Goal: Task Accomplishment & Management: Complete application form

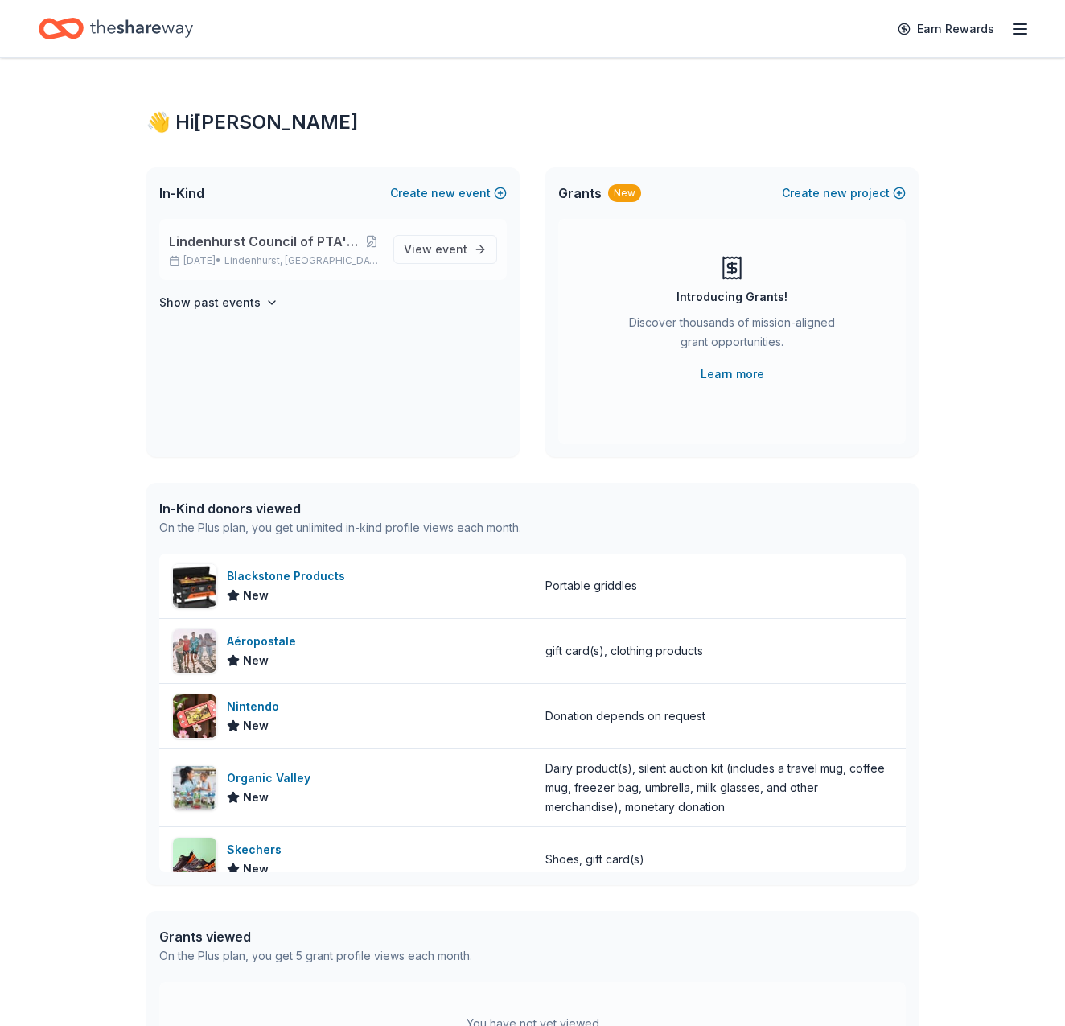
scroll to position [2, 0]
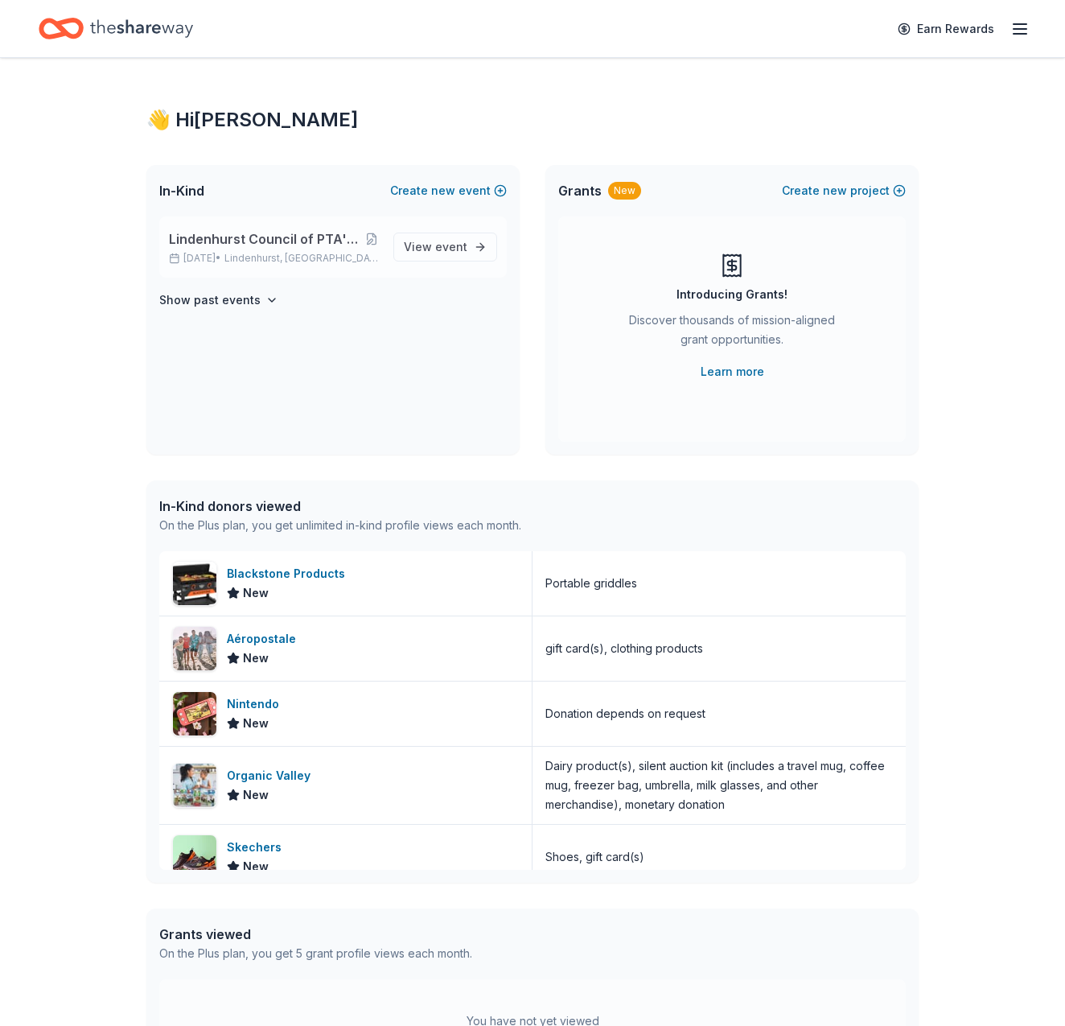
click at [274, 255] on span "Lindenhurst, [GEOGRAPHIC_DATA]" at bounding box center [302, 258] width 156 height 13
click at [239, 241] on span "Lindenhurst Council of PTA's "Bright Futures" Fundraiser" at bounding box center [266, 238] width 195 height 19
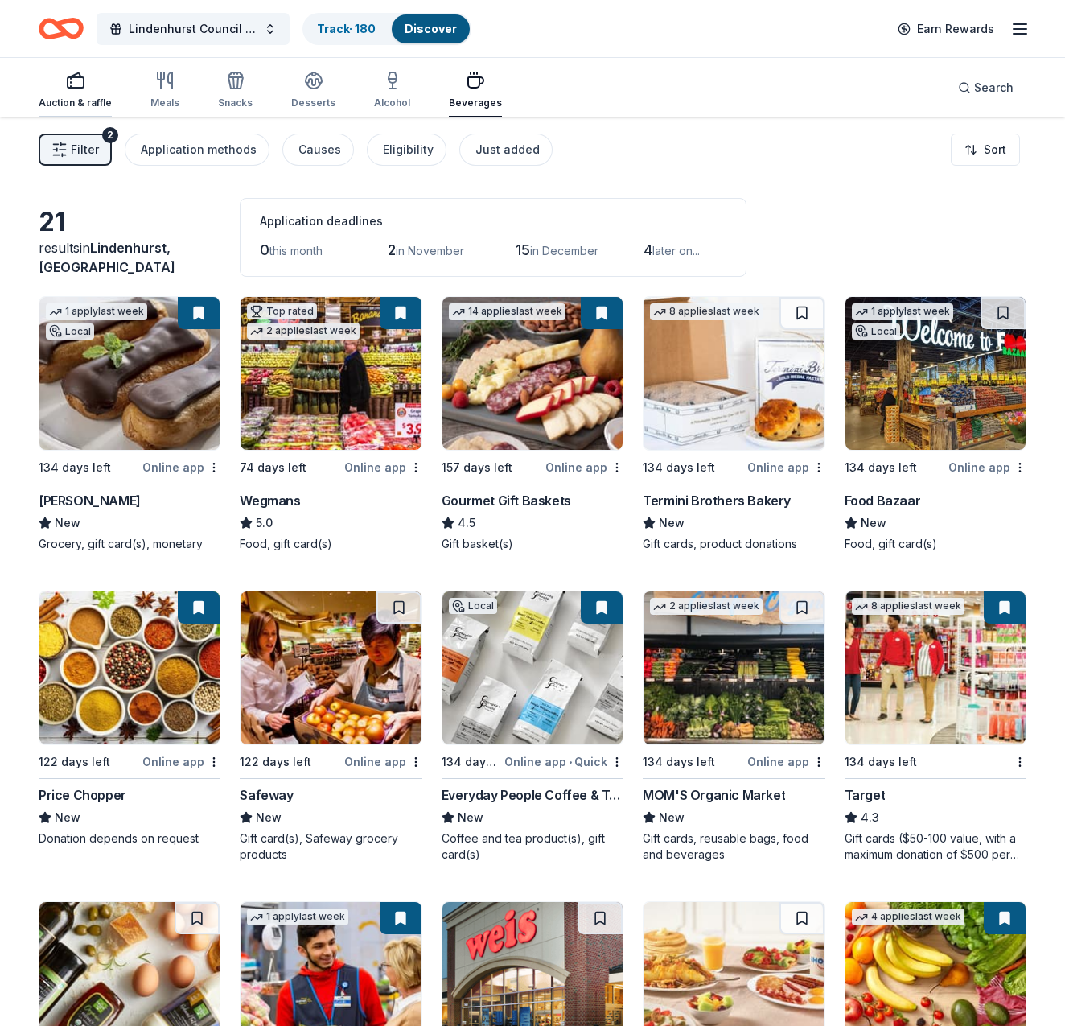
click at [80, 100] on div "Auction & raffle" at bounding box center [75, 103] width 73 height 13
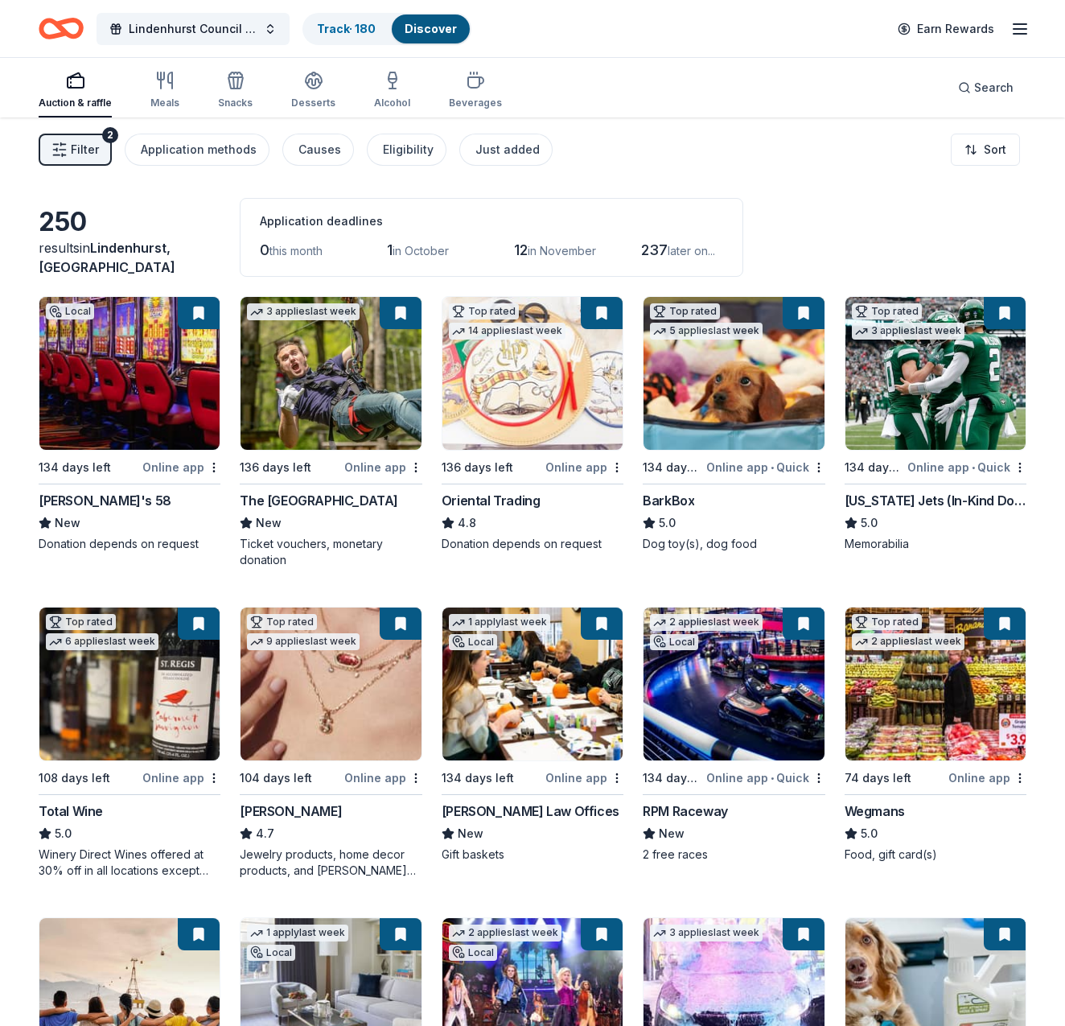
scroll to position [4, 0]
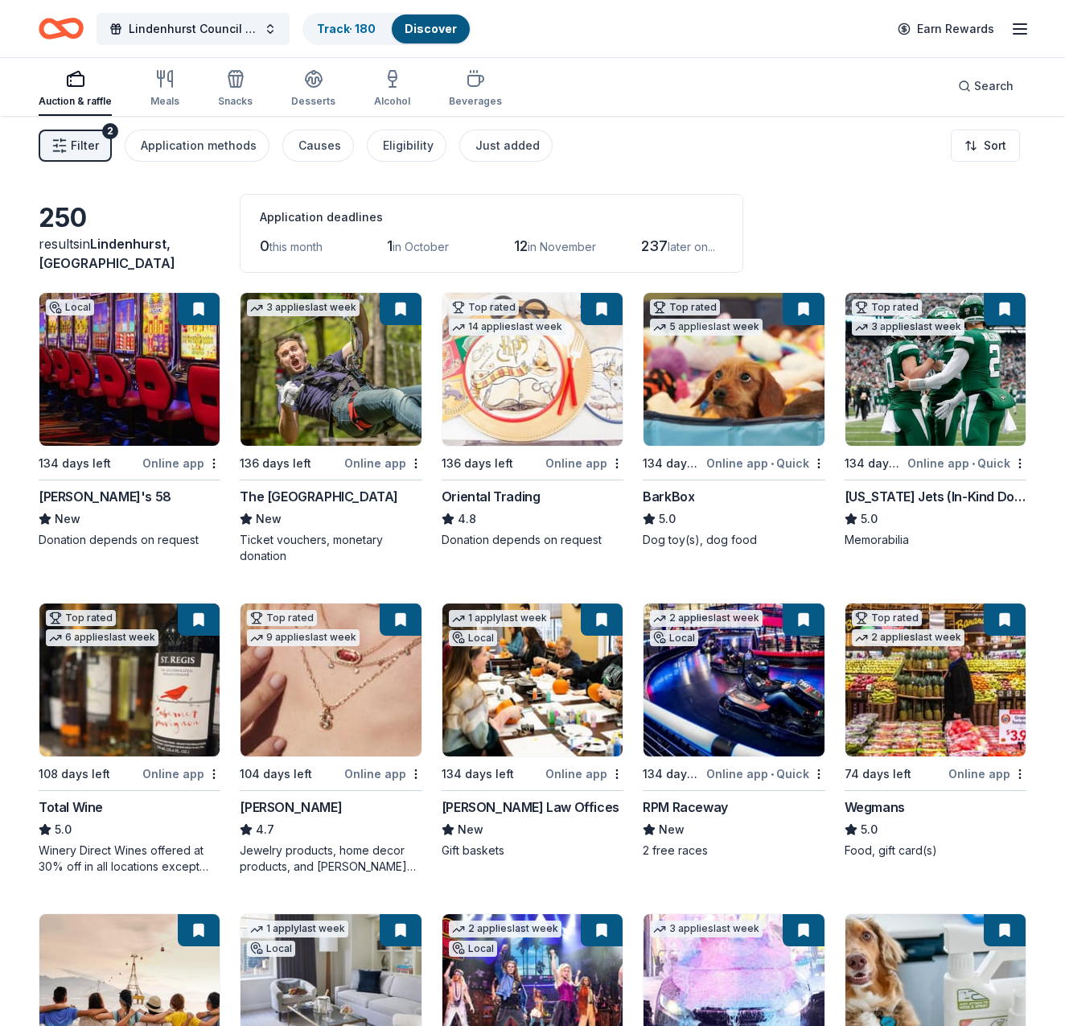
click at [337, 695] on img at bounding box center [331, 679] width 180 height 153
click at [736, 694] on img at bounding box center [734, 679] width 180 height 153
click at [805, 615] on button at bounding box center [804, 619] width 42 height 32
click at [763, 682] on img at bounding box center [734, 679] width 180 height 153
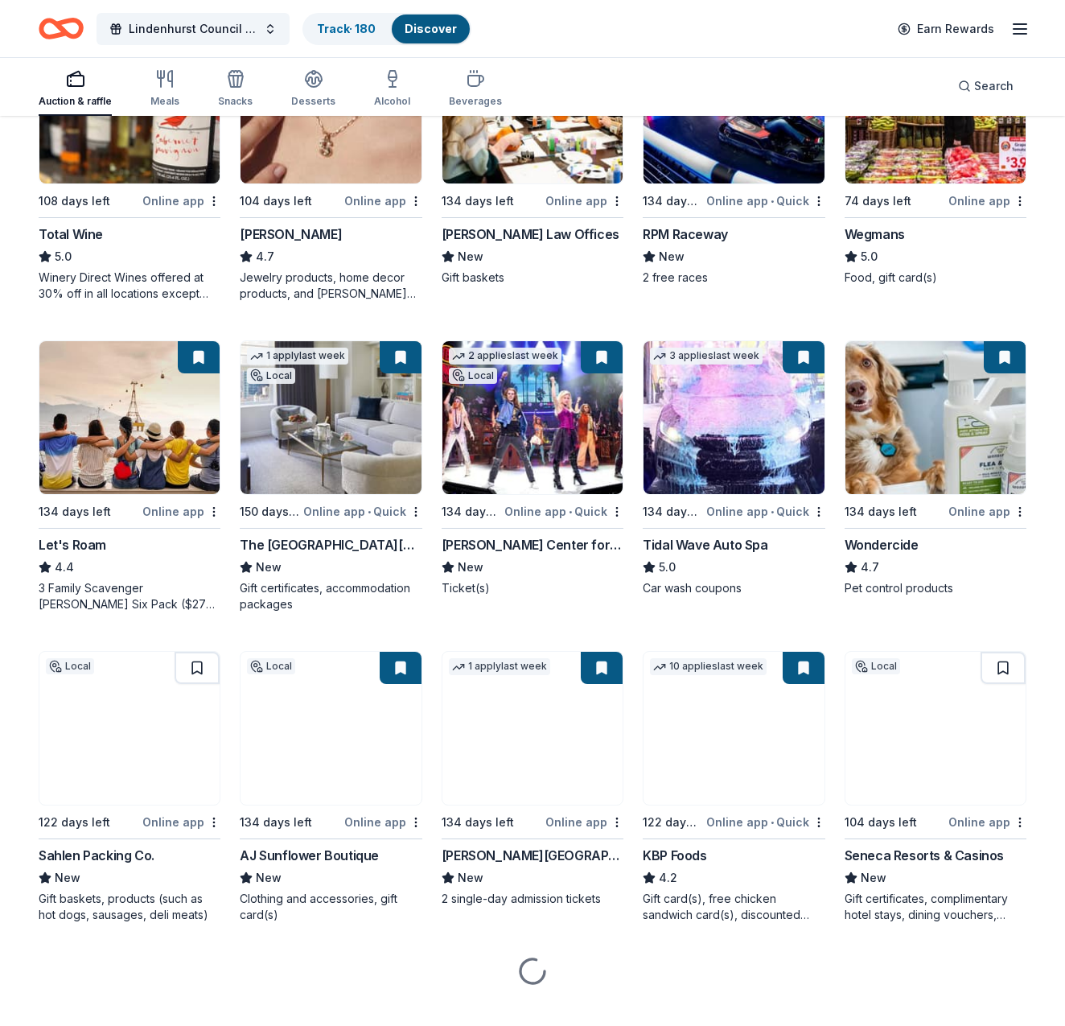
scroll to position [582, 0]
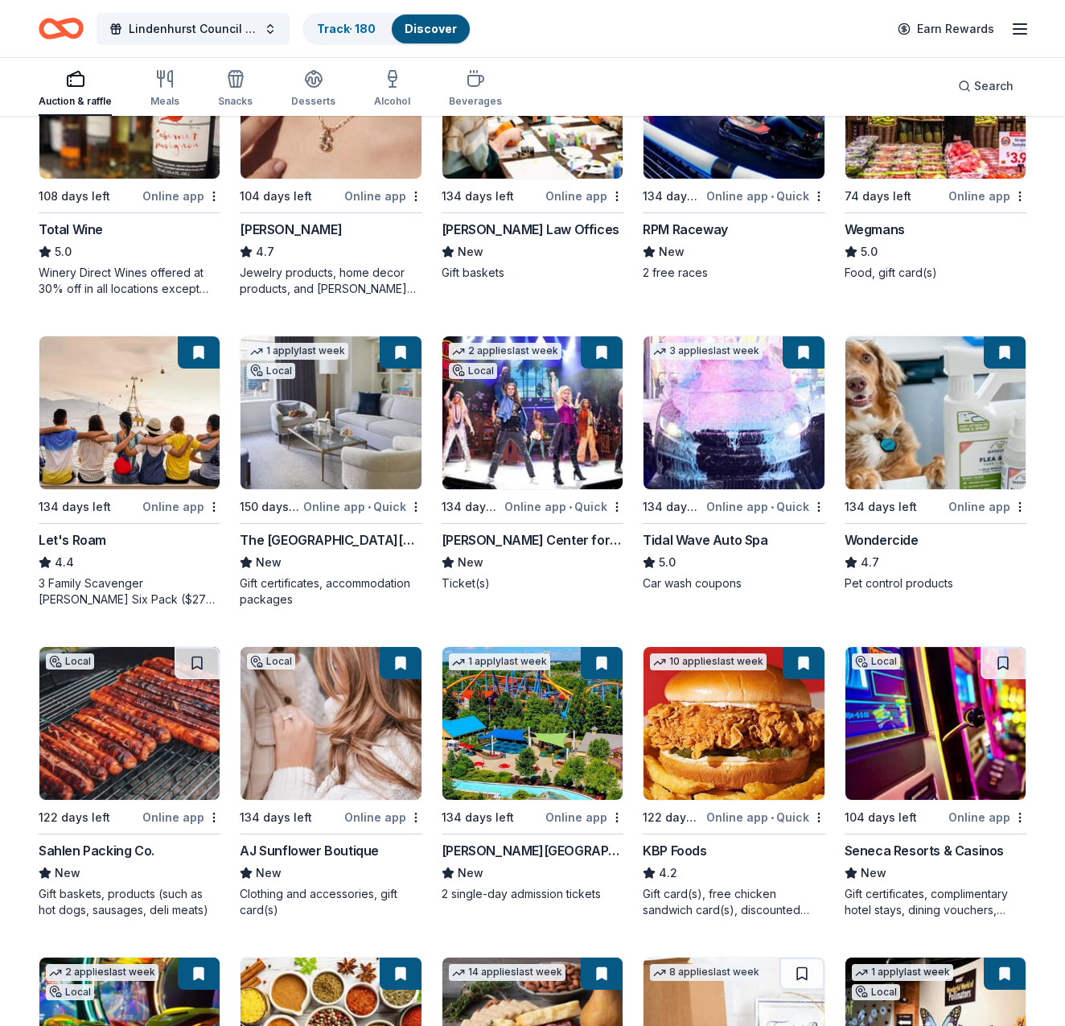
click at [534, 460] on img at bounding box center [533, 412] width 180 height 153
click at [135, 745] on img at bounding box center [129, 723] width 180 height 153
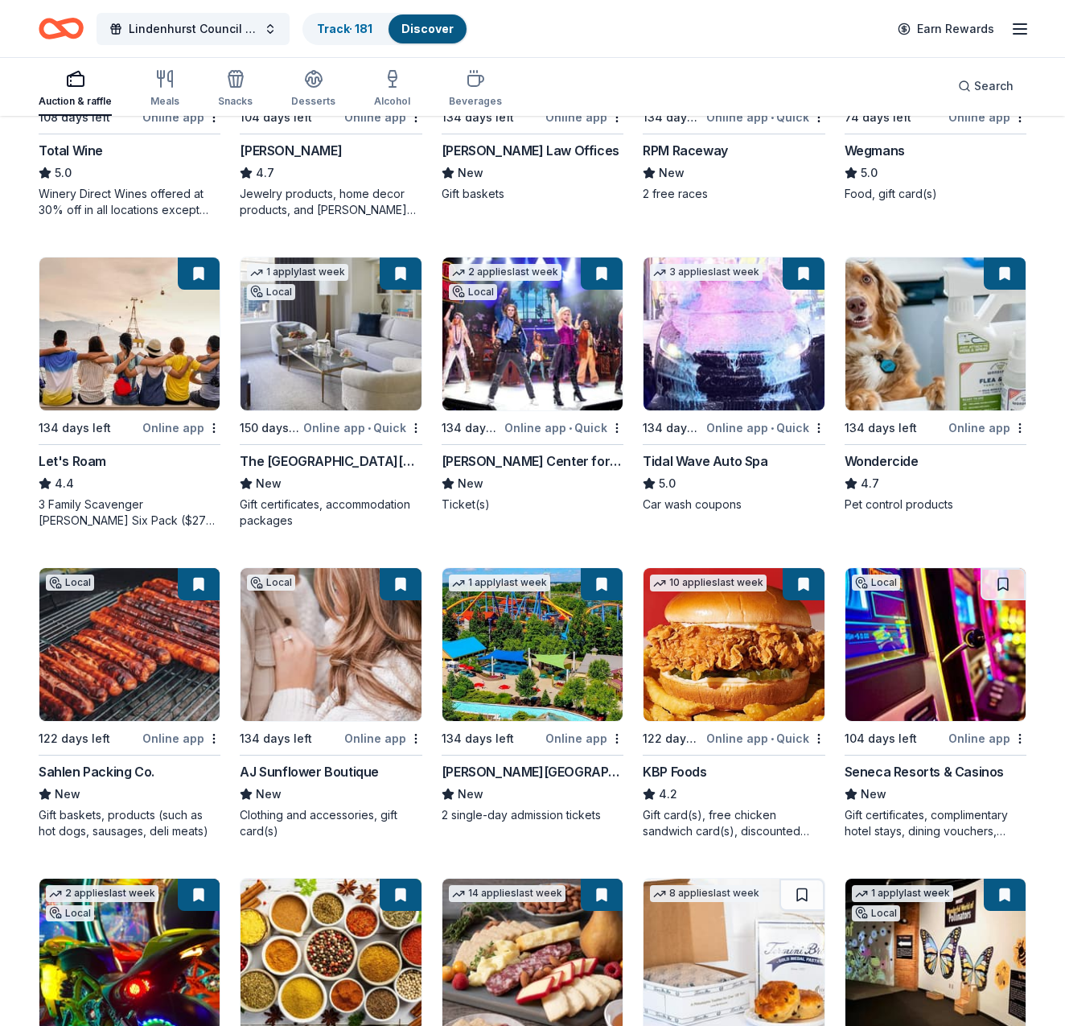
scroll to position [683, 0]
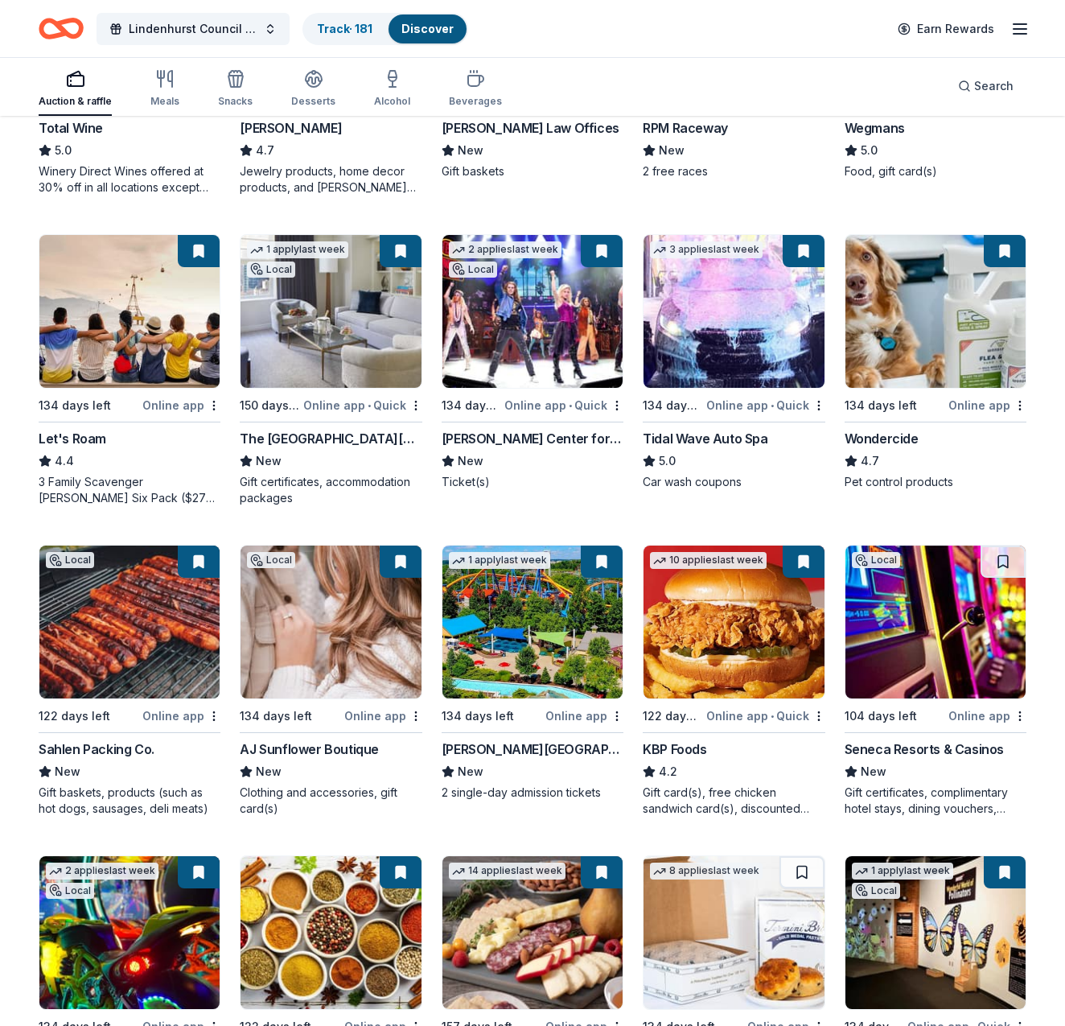
drag, startPoint x: 340, startPoint y: 659, endPoint x: 340, endPoint y: 637, distance: 21.7
click at [340, 659] on img at bounding box center [331, 621] width 180 height 153
click at [538, 649] on img at bounding box center [533, 621] width 180 height 153
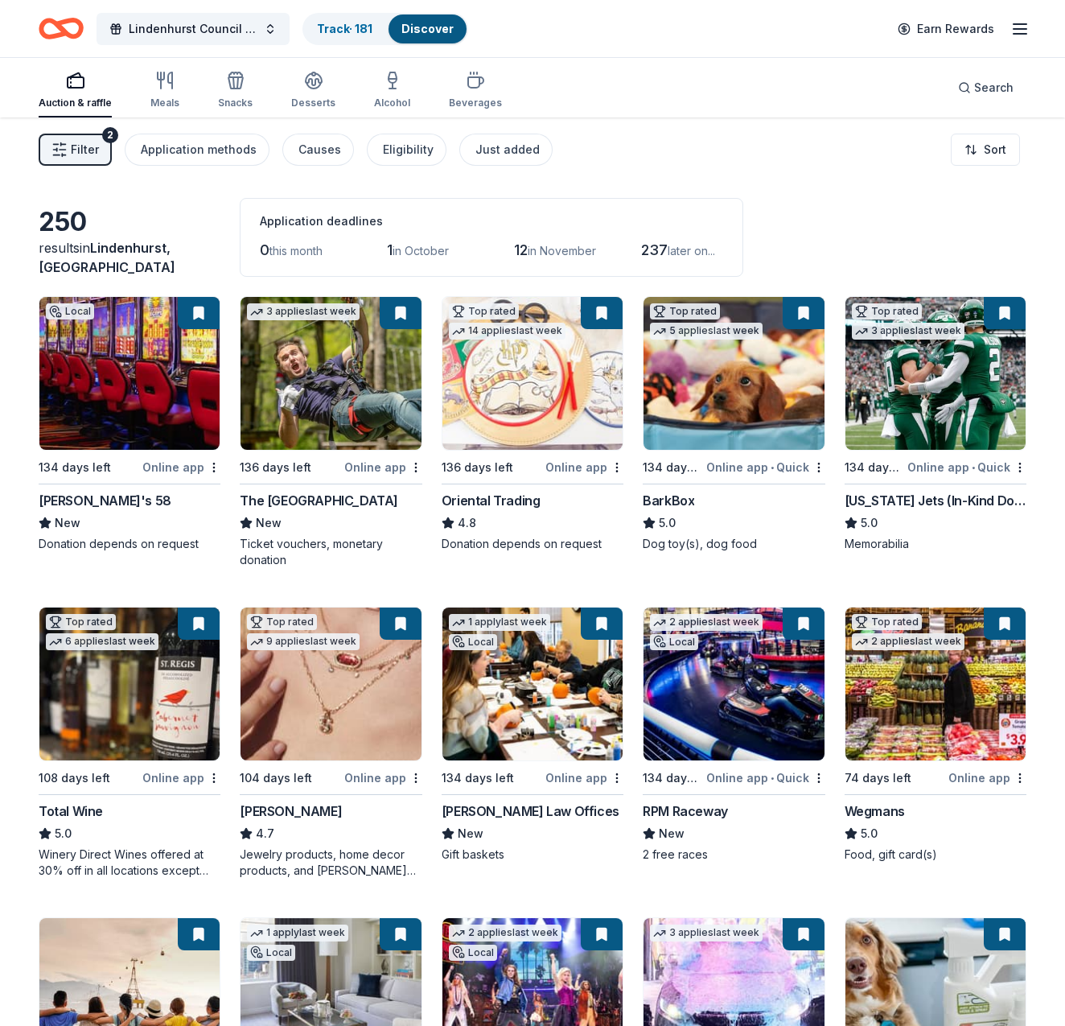
scroll to position [0, 0]
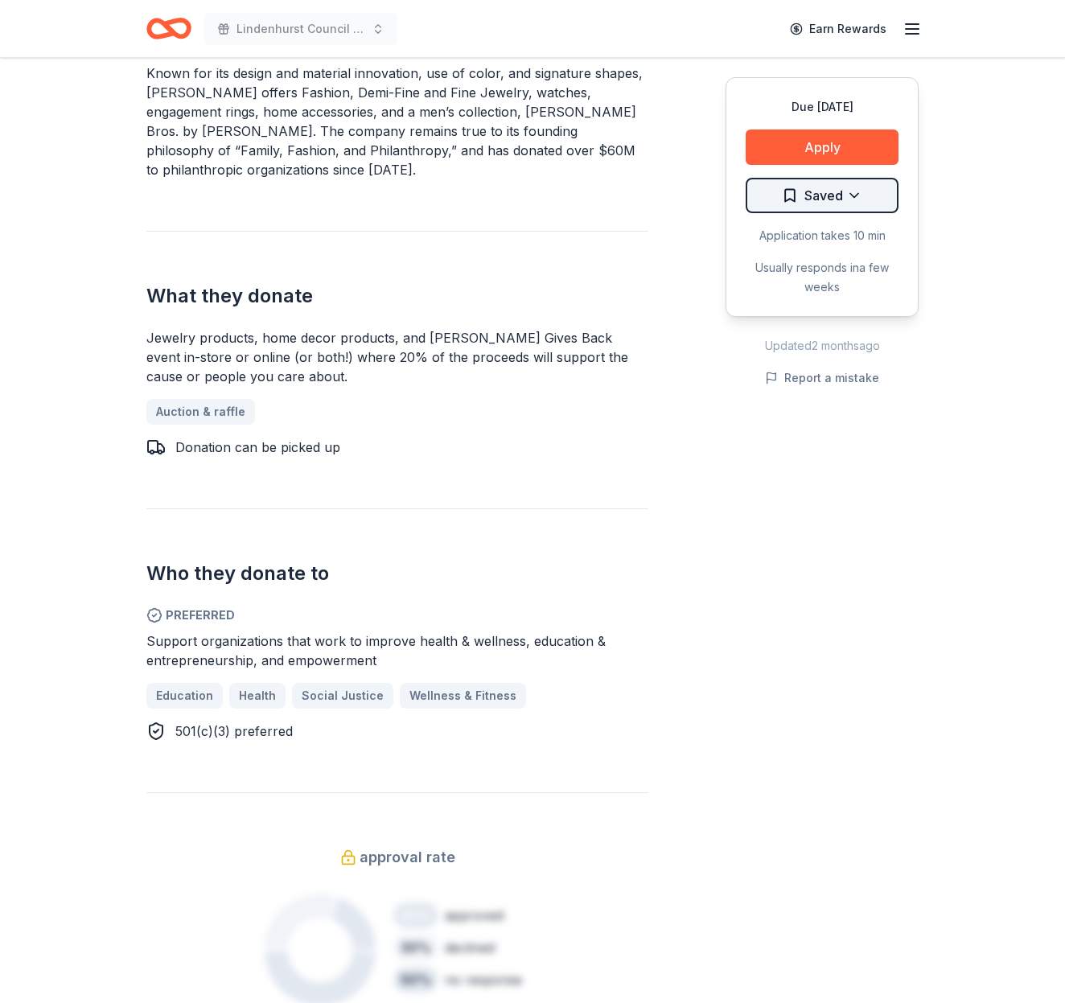
scroll to position [553, 0]
click at [797, 158] on button "Apply" at bounding box center [822, 147] width 153 height 35
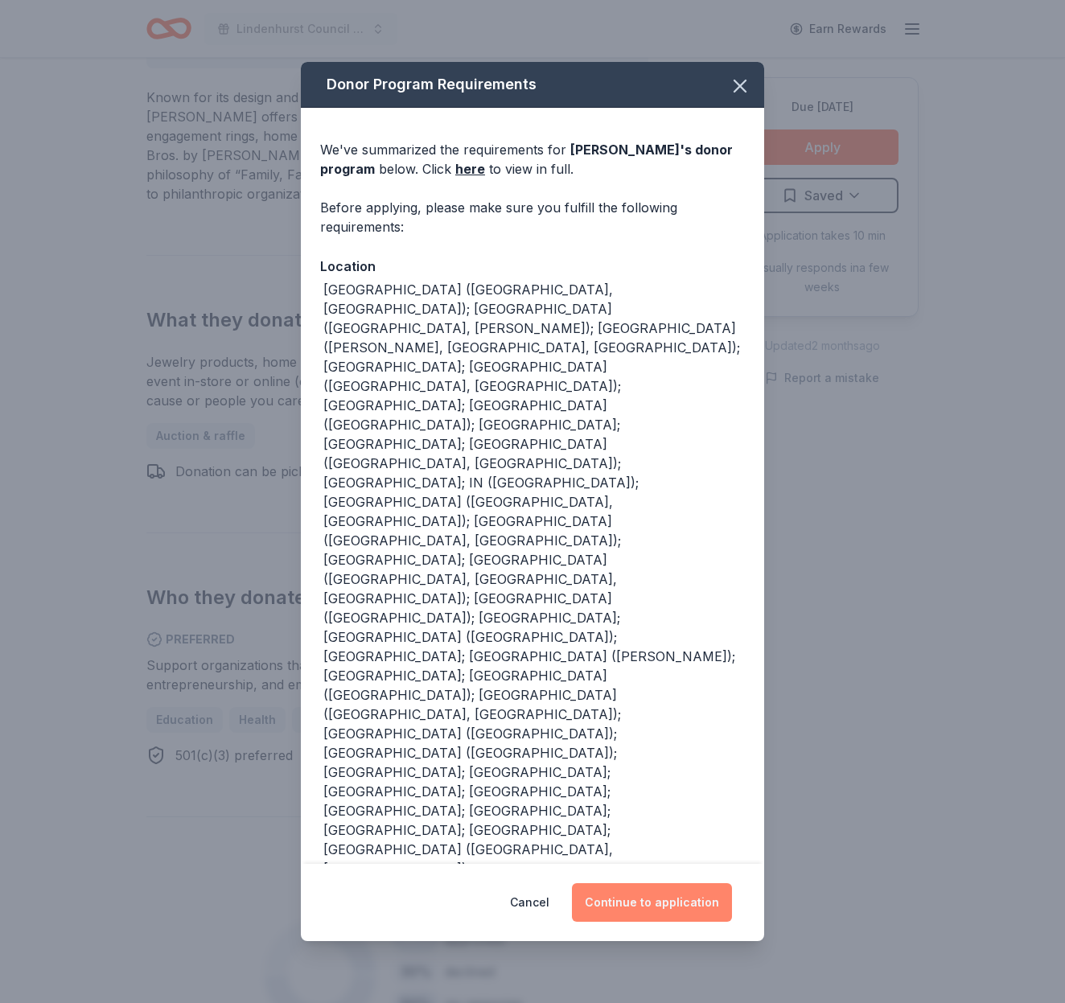
click at [671, 883] on button "Continue to application" at bounding box center [652, 902] width 160 height 39
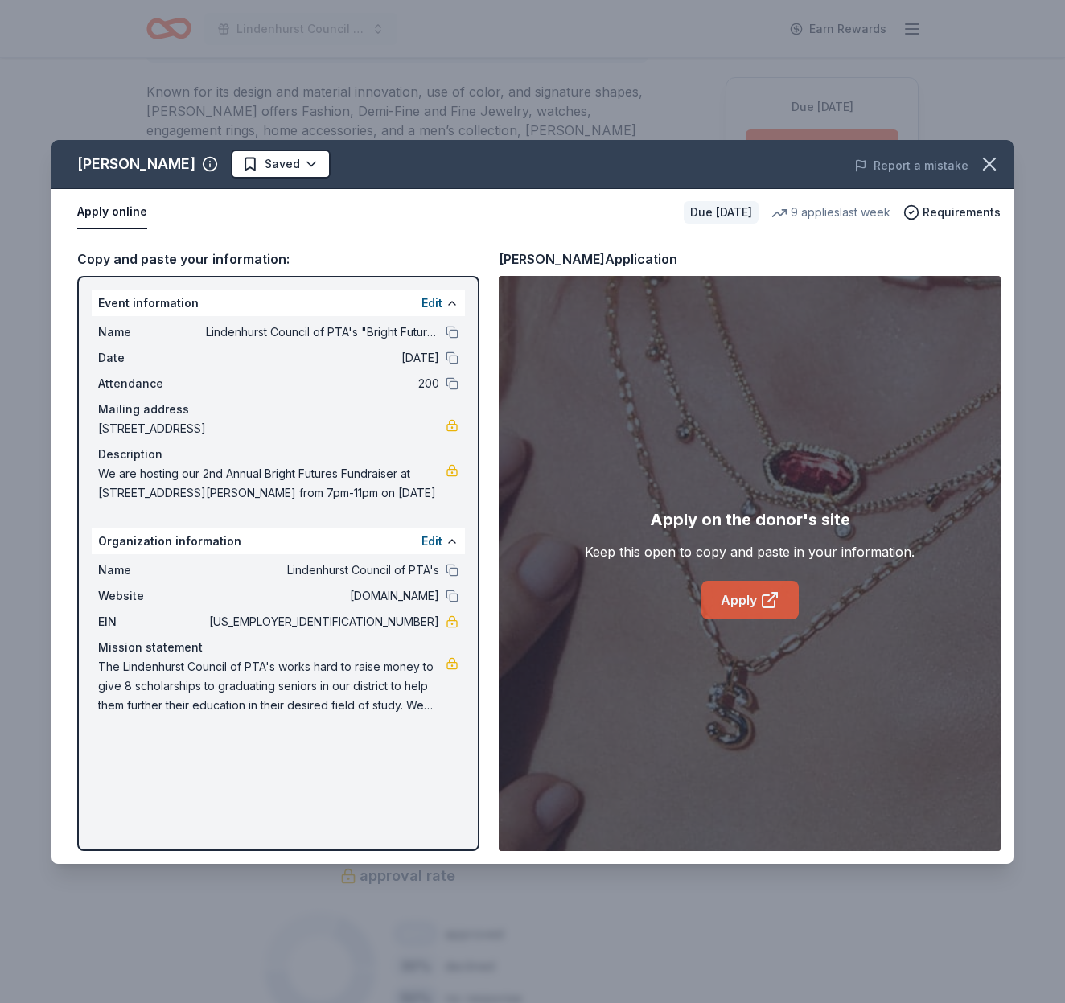
click at [758, 591] on link "Apply" at bounding box center [750, 600] width 97 height 39
click at [991, 168] on icon "button" at bounding box center [989, 164] width 23 height 23
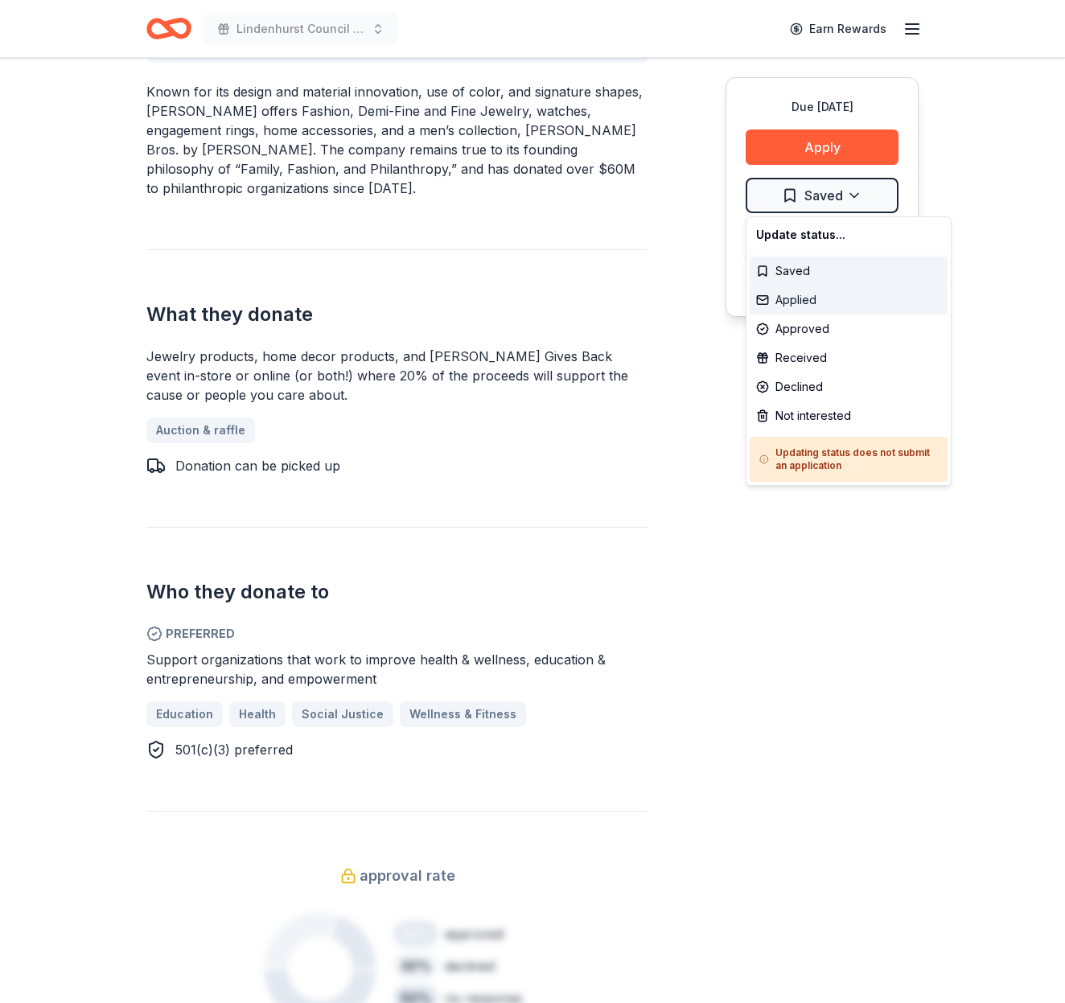
click at [830, 298] on div "Applied" at bounding box center [849, 300] width 198 height 29
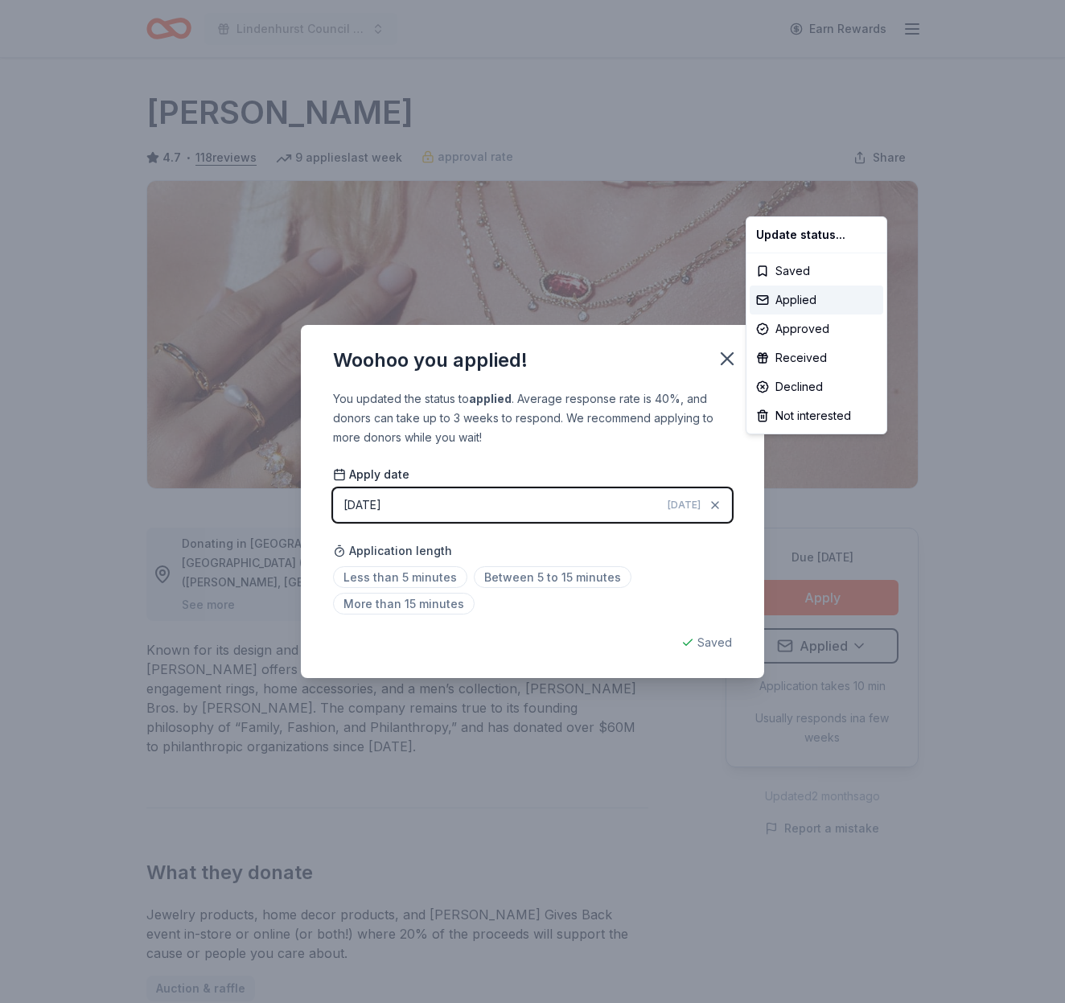
click at [724, 356] on html "Lindenhurst Council of PTA's "Bright Futures" Fundraiser Earn Rewards Due in 10…" at bounding box center [532, 501] width 1065 height 1003
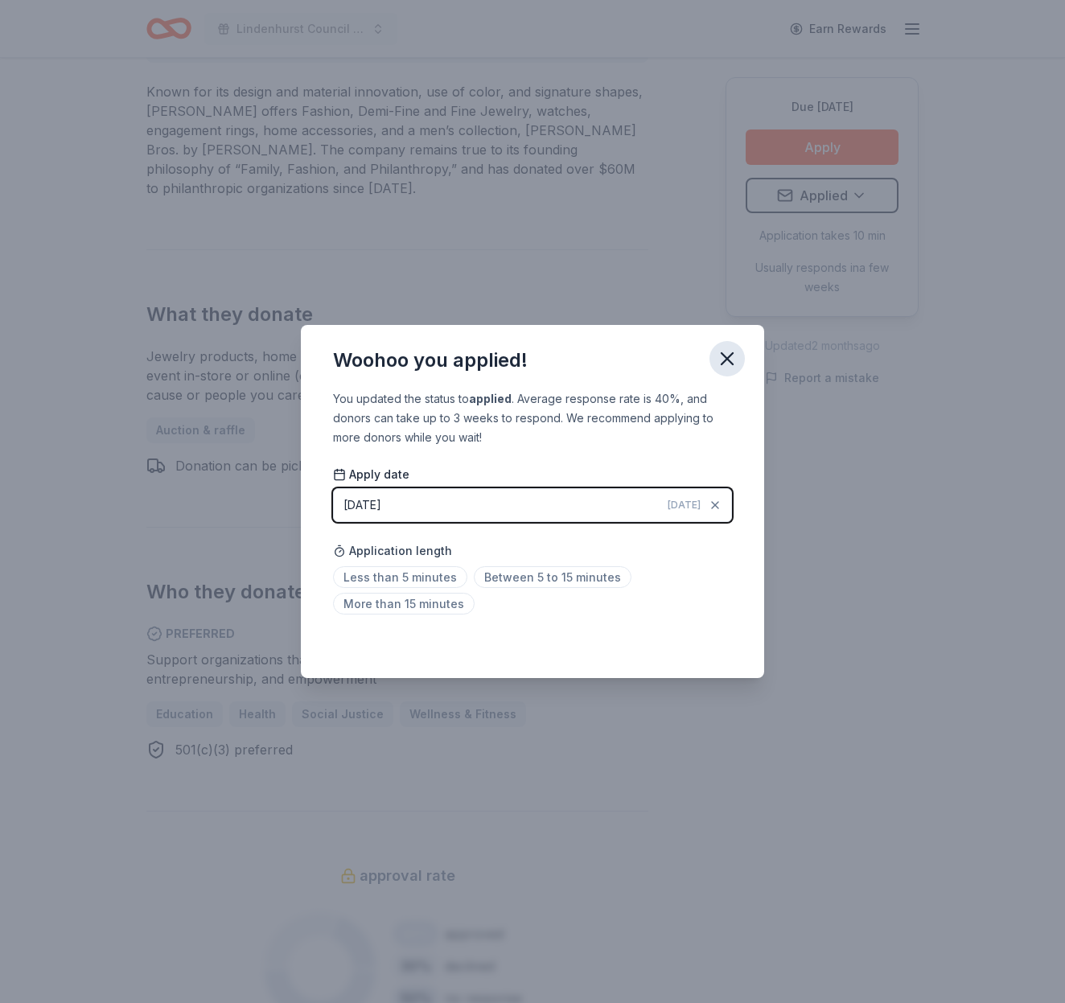
click at [724, 356] on icon "button" at bounding box center [727, 358] width 11 height 11
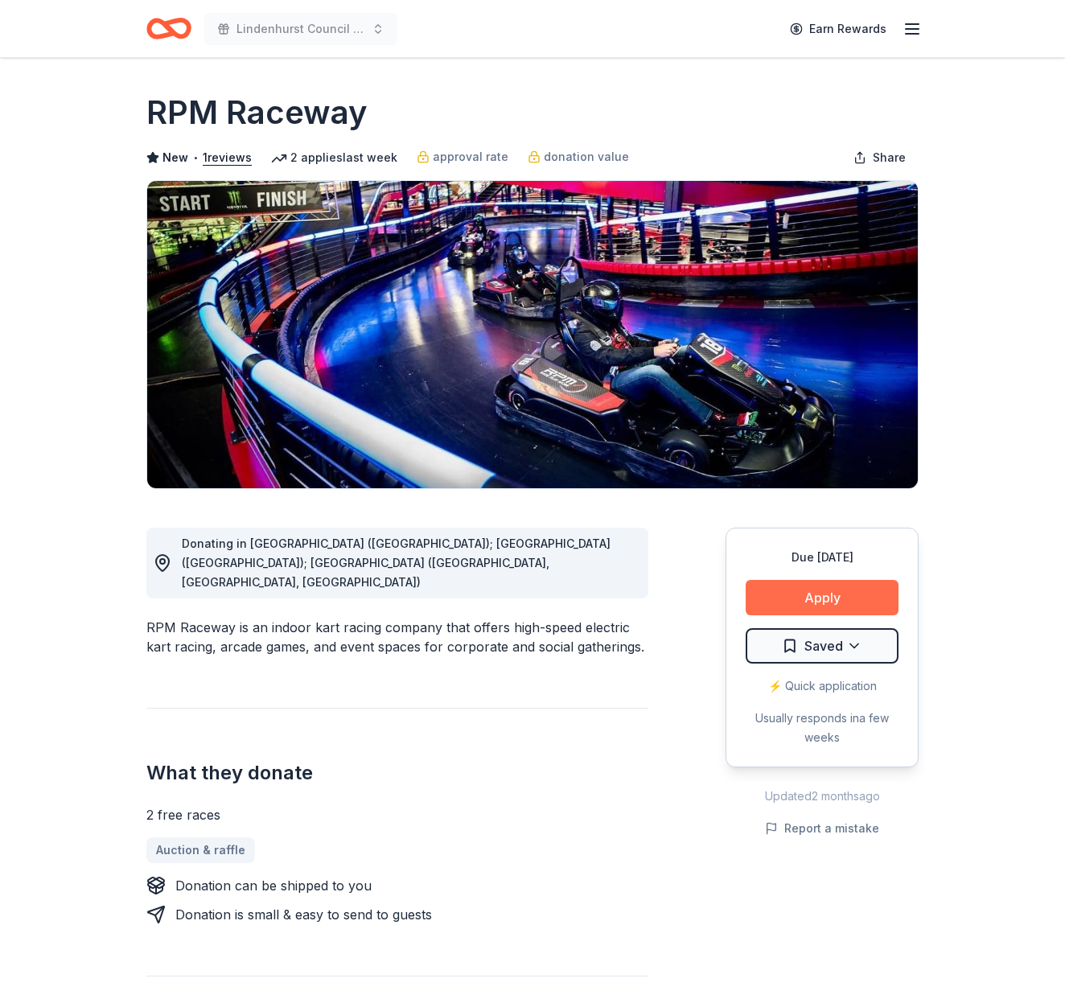
click at [816, 595] on button "Apply" at bounding box center [822, 597] width 153 height 35
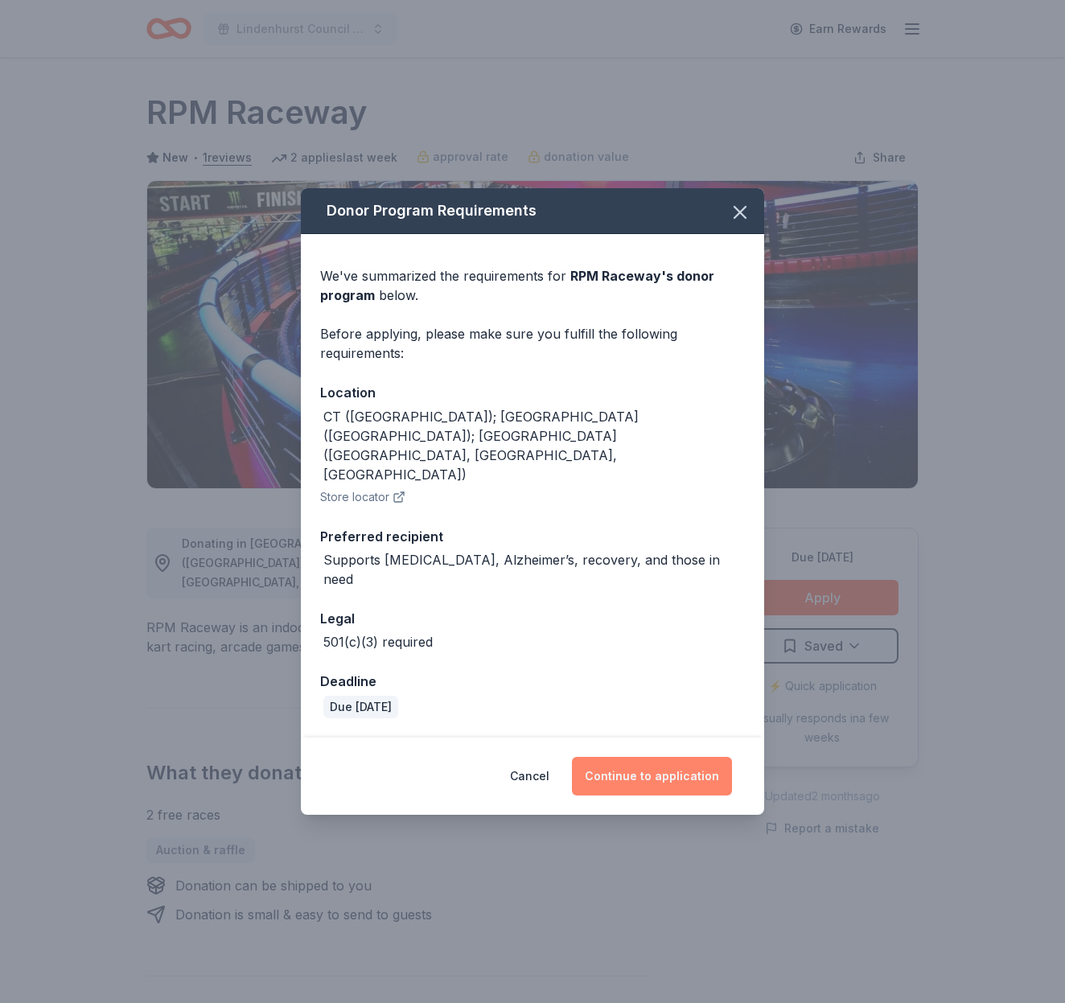
click at [667, 757] on button "Continue to application" at bounding box center [652, 776] width 160 height 39
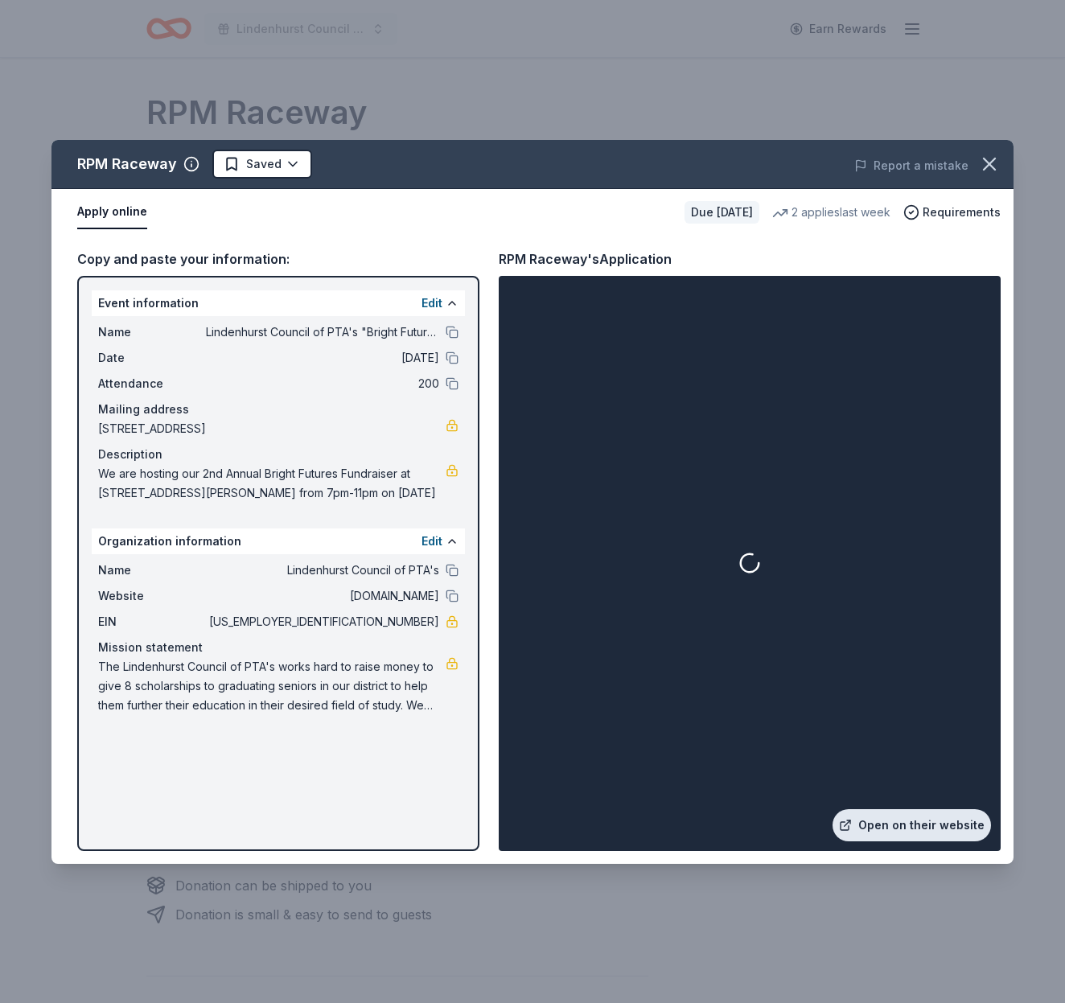
click at [918, 815] on link "Open on their website" at bounding box center [912, 825] width 158 height 32
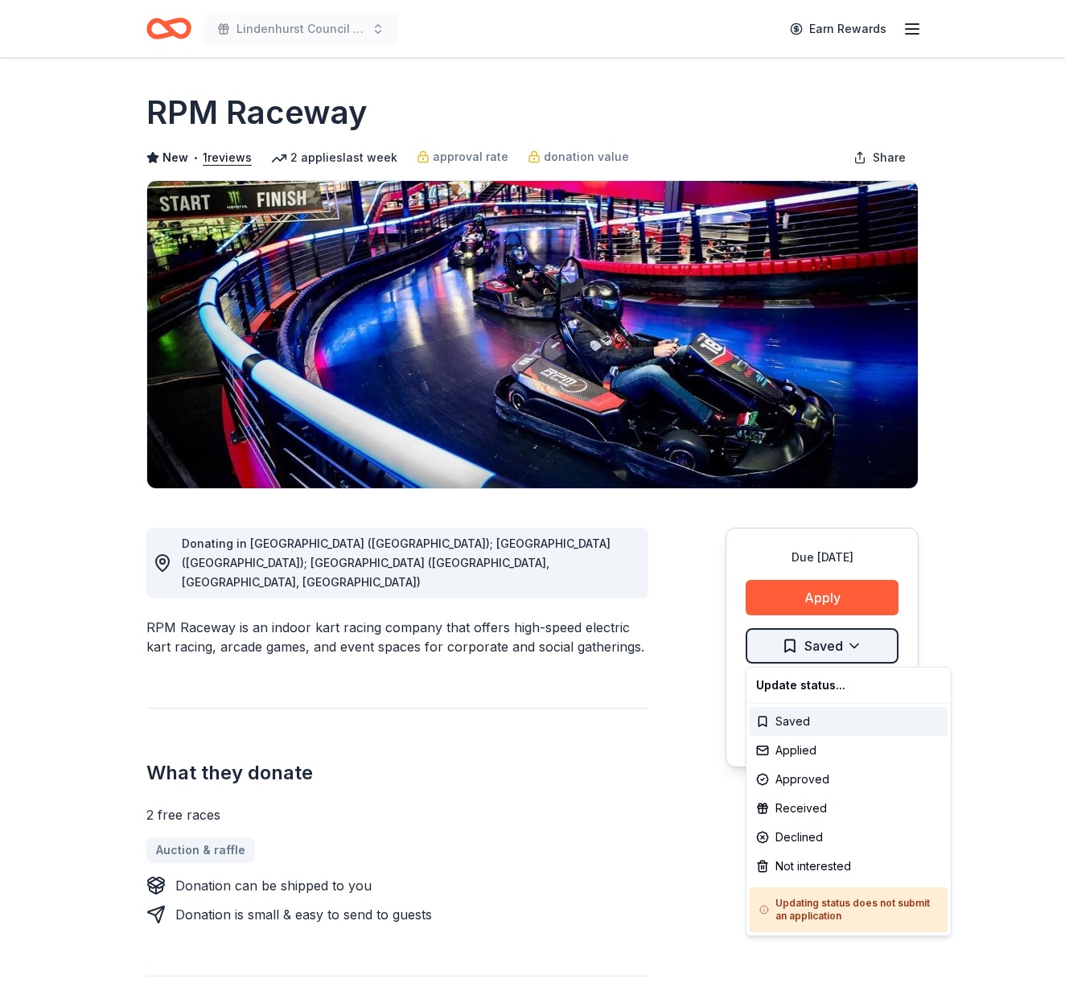
click at [800, 639] on html "Lindenhurst Council of PTA's "Bright Futures" Fundraiser Earn Rewards Due in 13…" at bounding box center [532, 501] width 1065 height 1003
click at [809, 750] on div "Applied" at bounding box center [849, 750] width 198 height 29
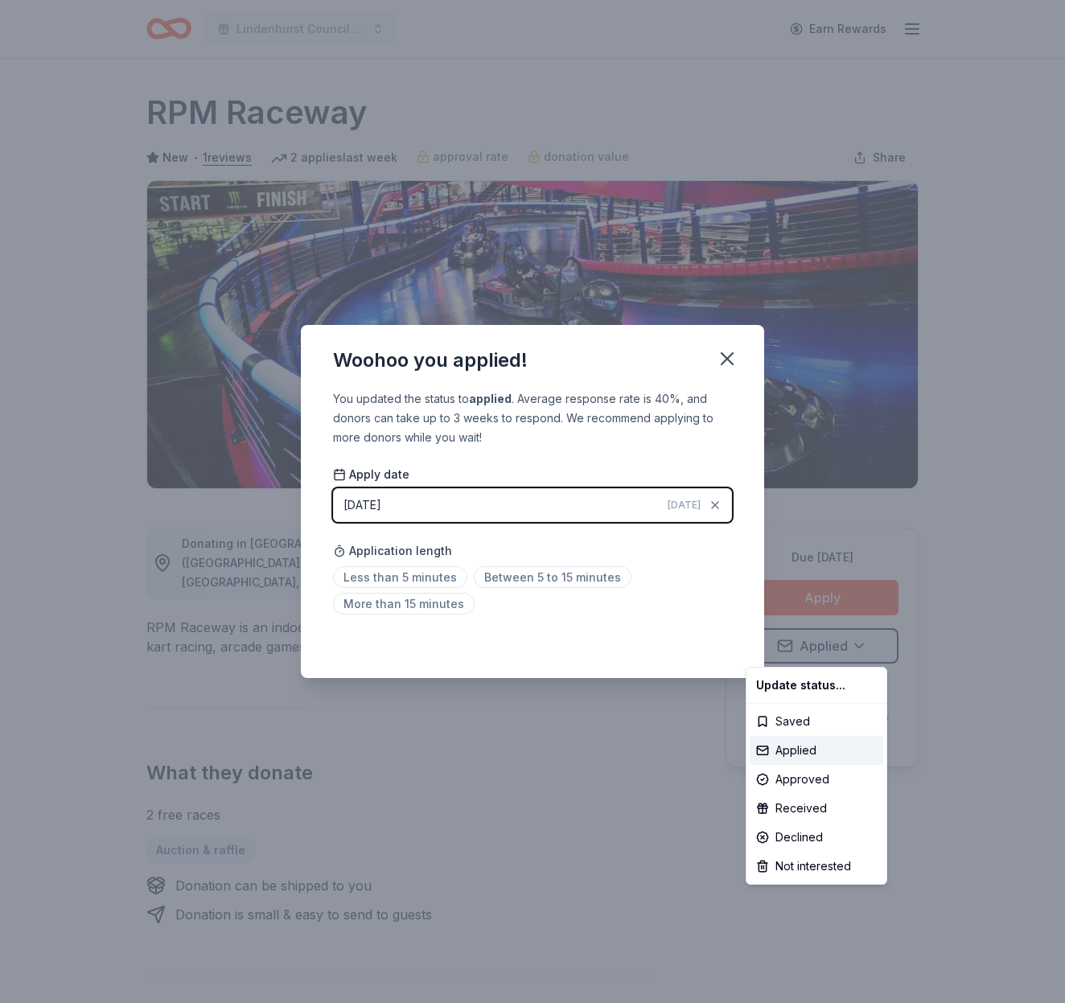
click at [727, 353] on html "Lindenhurst Council of PTA's "Bright Futures" Fundraiser Earn Rewards Due in 13…" at bounding box center [532, 501] width 1065 height 1003
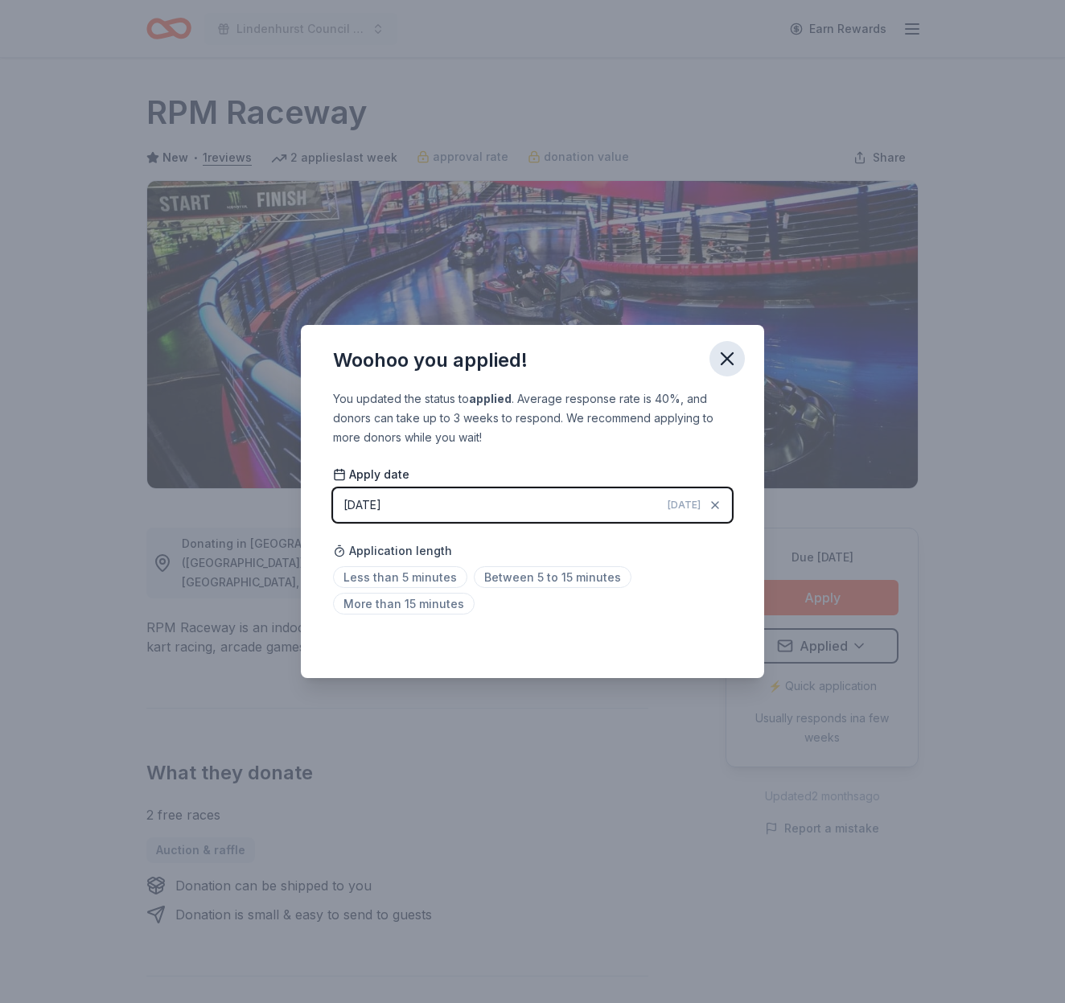
click at [727, 352] on icon "button" at bounding box center [727, 359] width 23 height 23
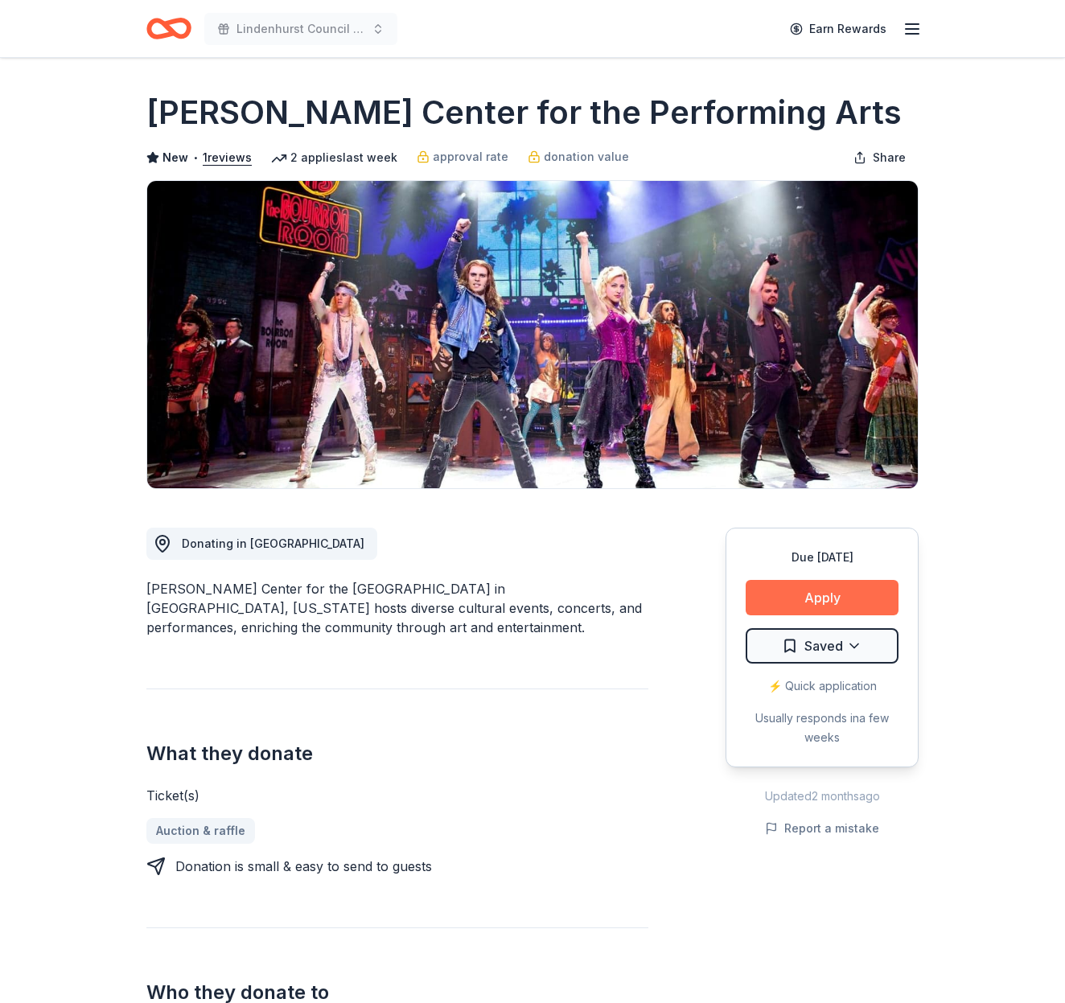
click at [855, 601] on button "Apply" at bounding box center [822, 597] width 153 height 35
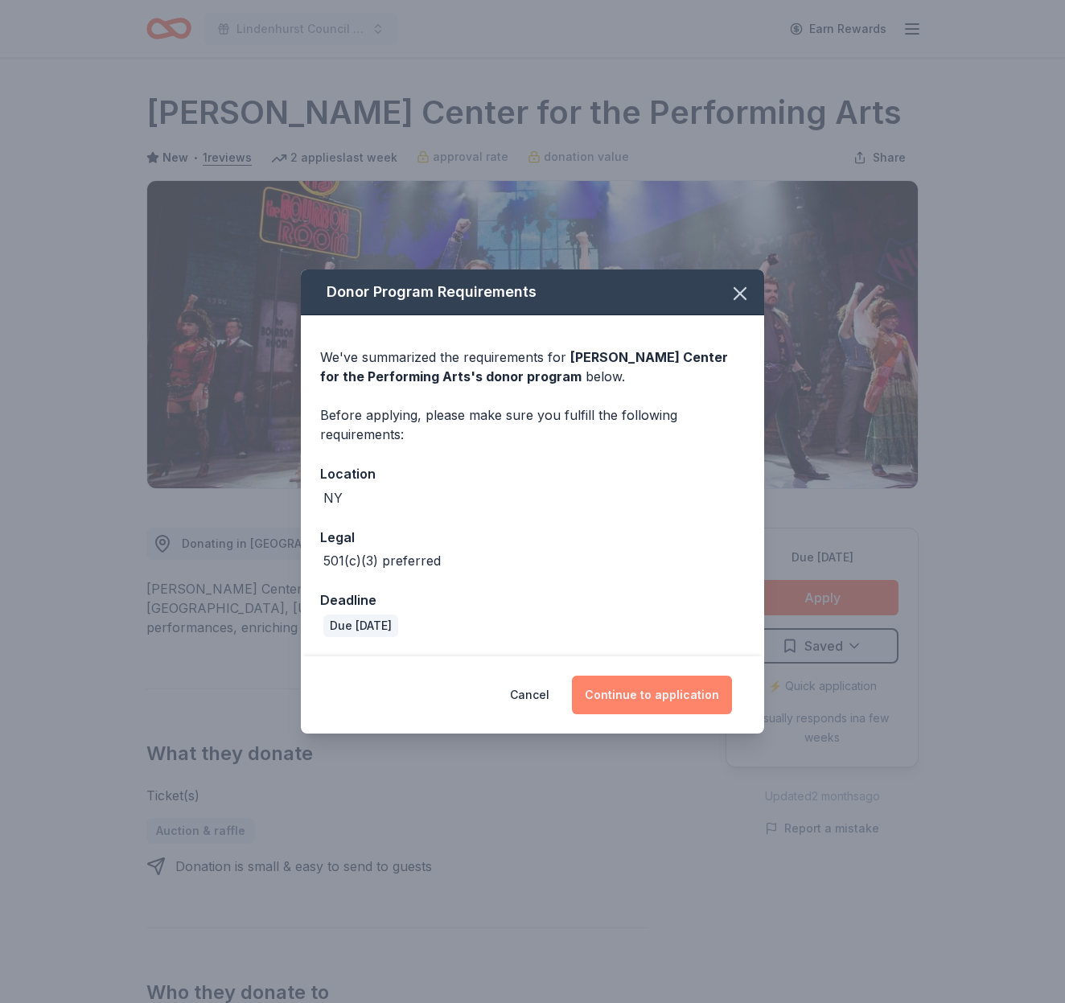
click at [677, 701] on button "Continue to application" at bounding box center [652, 695] width 160 height 39
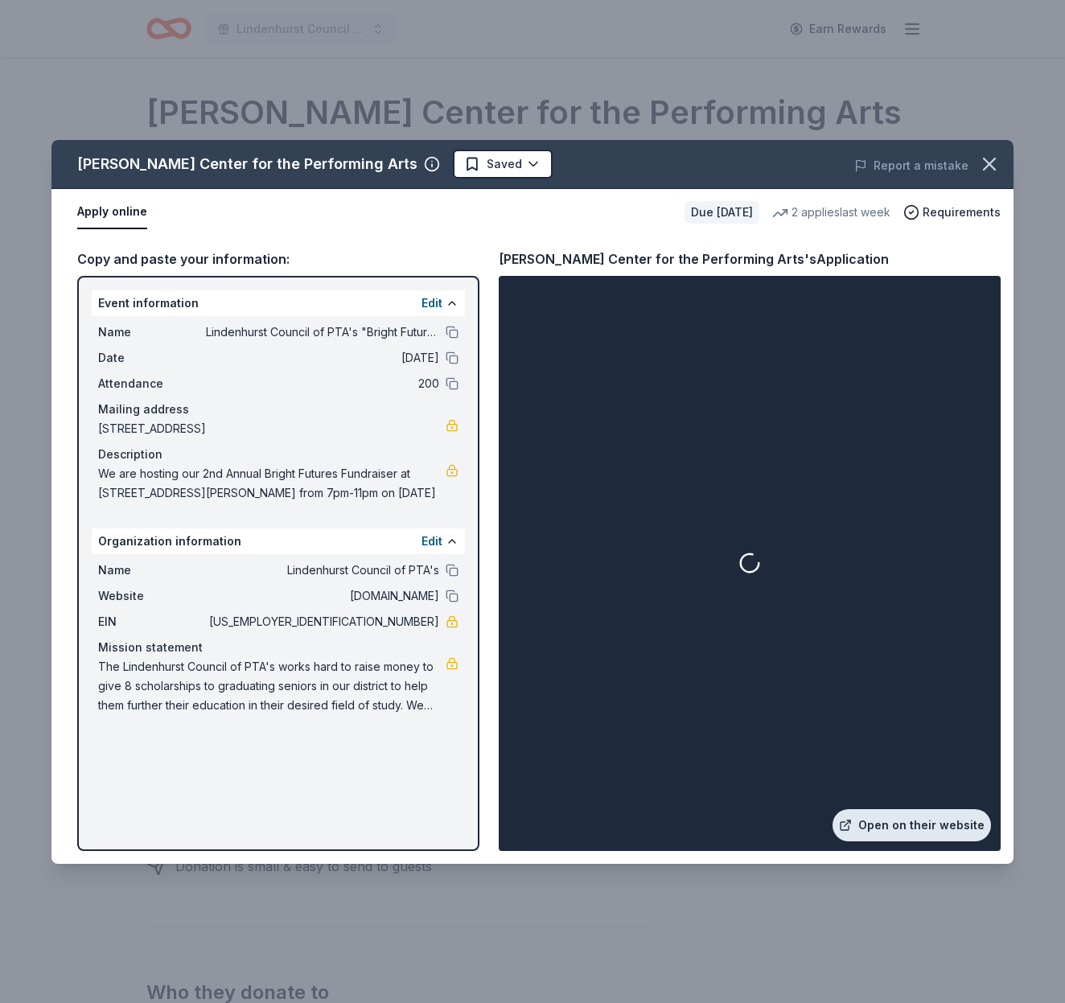
click at [931, 815] on link "Open on their website" at bounding box center [912, 825] width 158 height 32
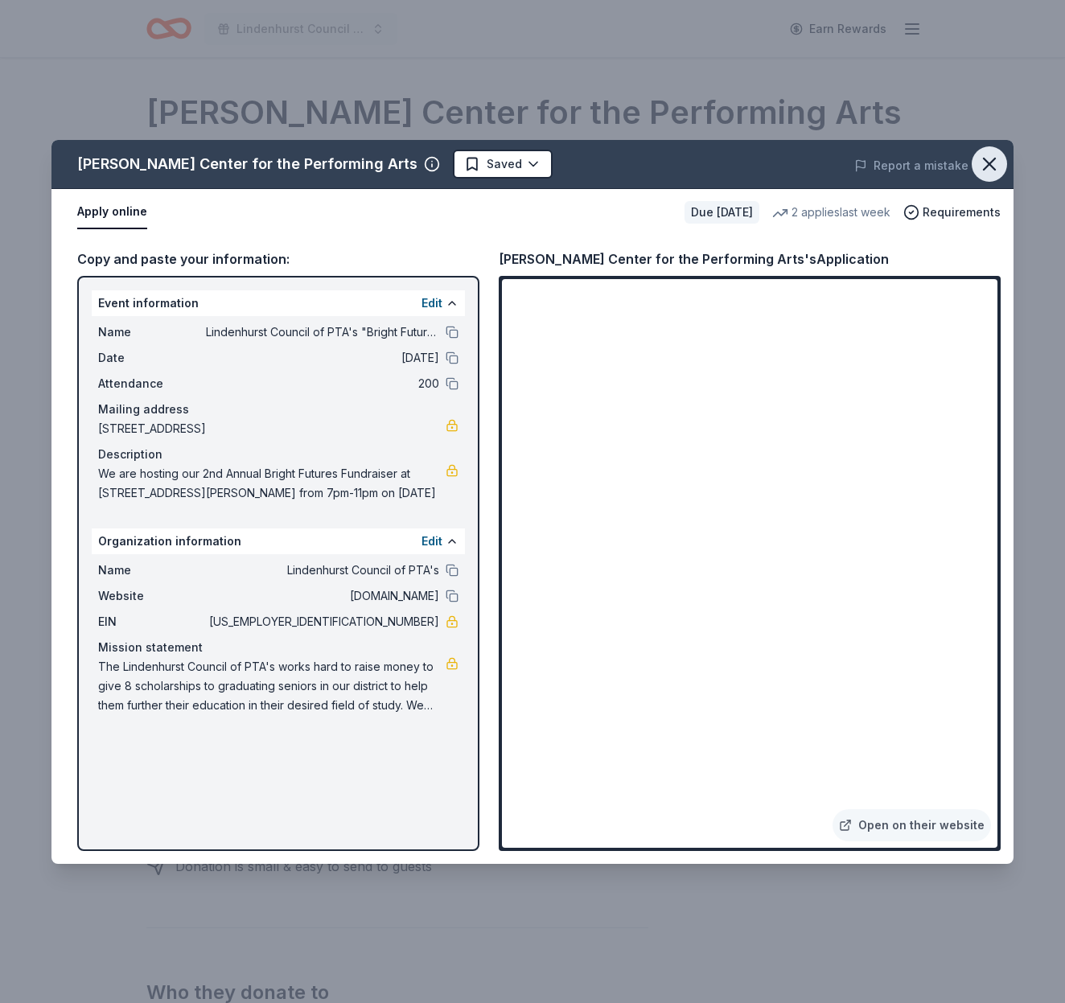
click at [994, 161] on icon "button" at bounding box center [989, 164] width 23 height 23
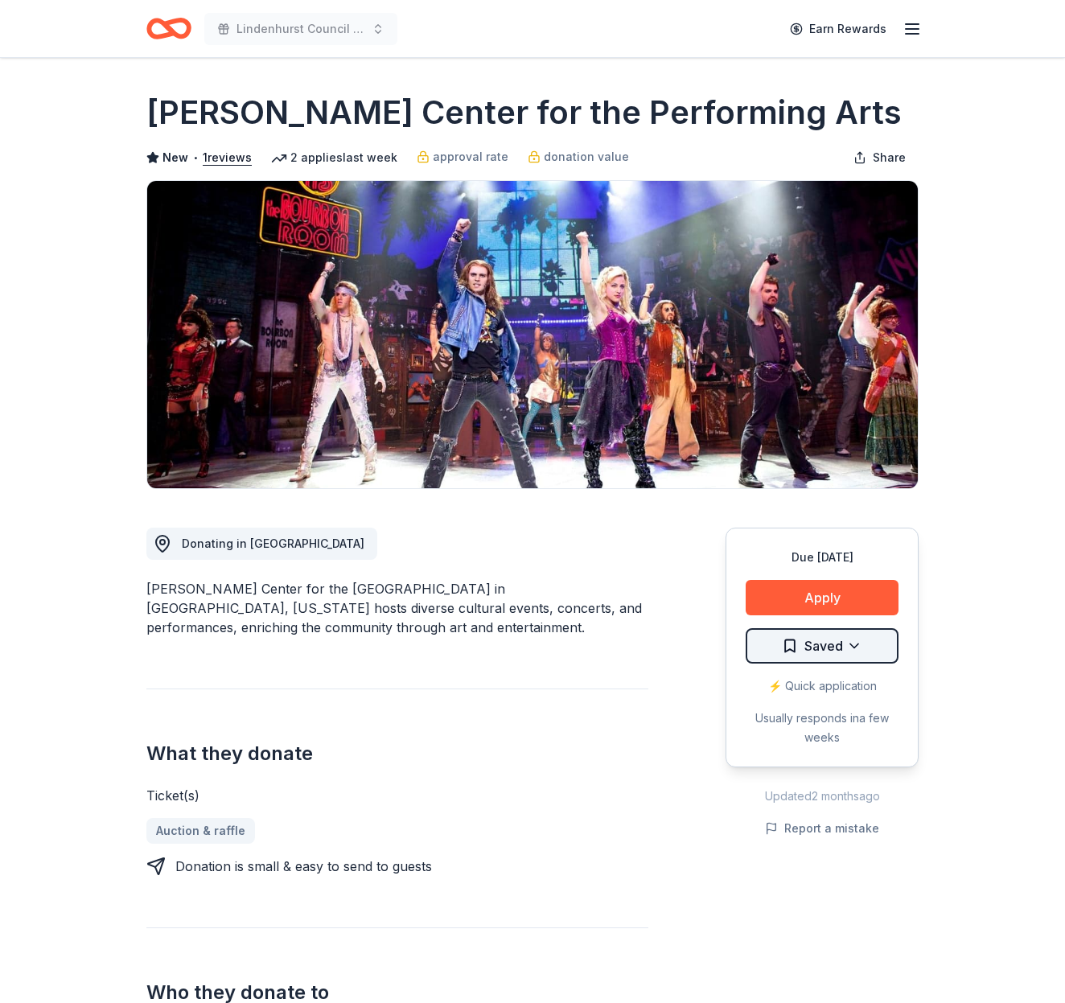
click at [844, 639] on html "Lindenhurst Council of PTA's "Bright Futures" Fundraiser Earn Rewards Due in 13…" at bounding box center [532, 501] width 1065 height 1003
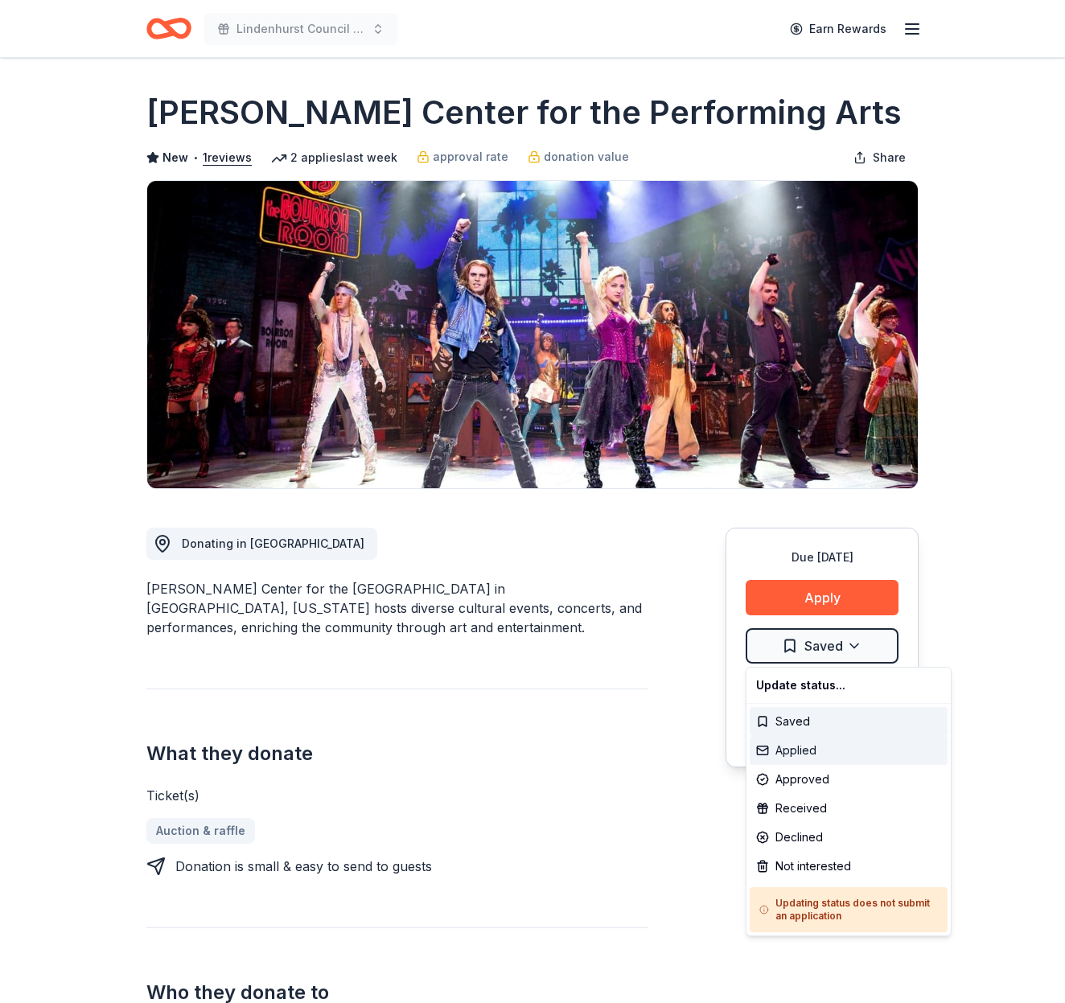
click at [826, 751] on div "Applied" at bounding box center [849, 750] width 198 height 29
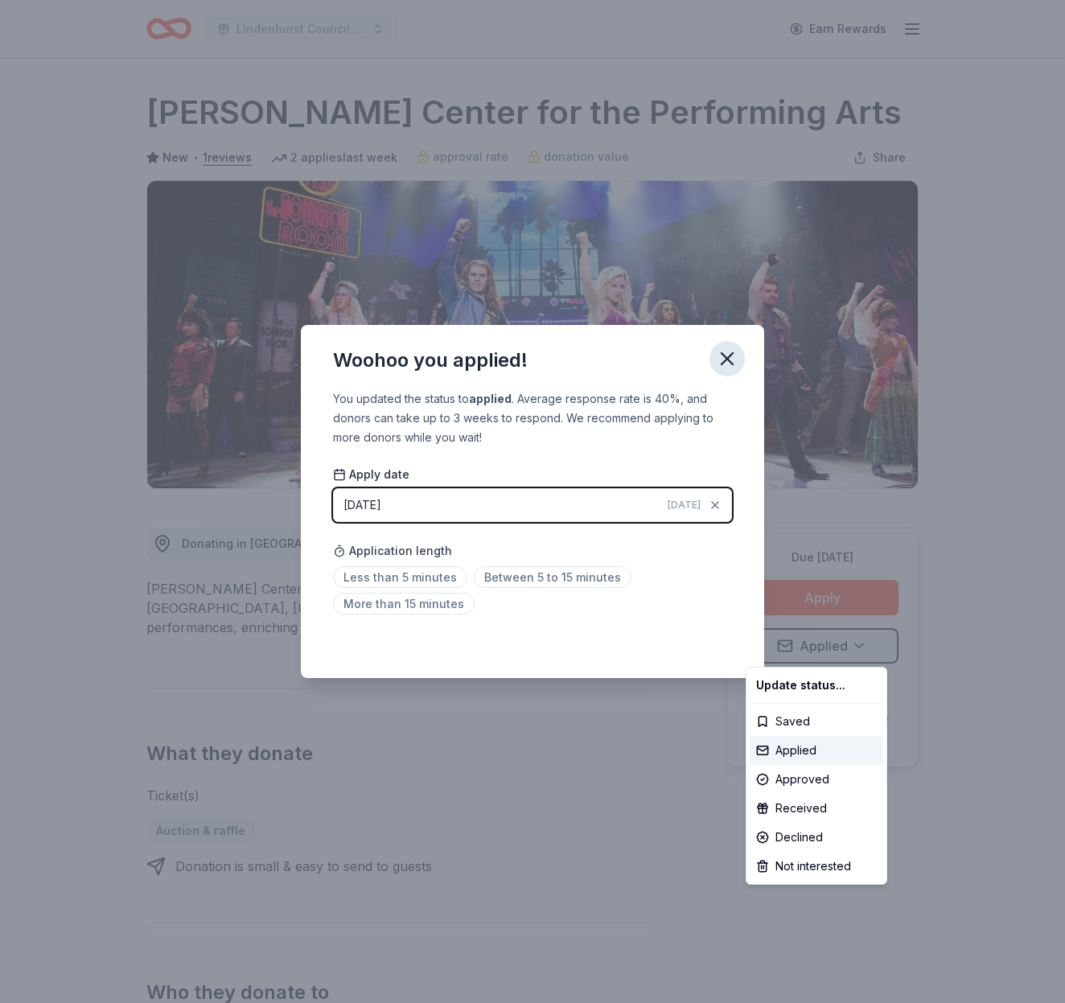
click at [726, 360] on html "Lindenhurst Council of PTA's "Bright Futures" Fundraiser Earn Rewards Due in 13…" at bounding box center [532, 501] width 1065 height 1003
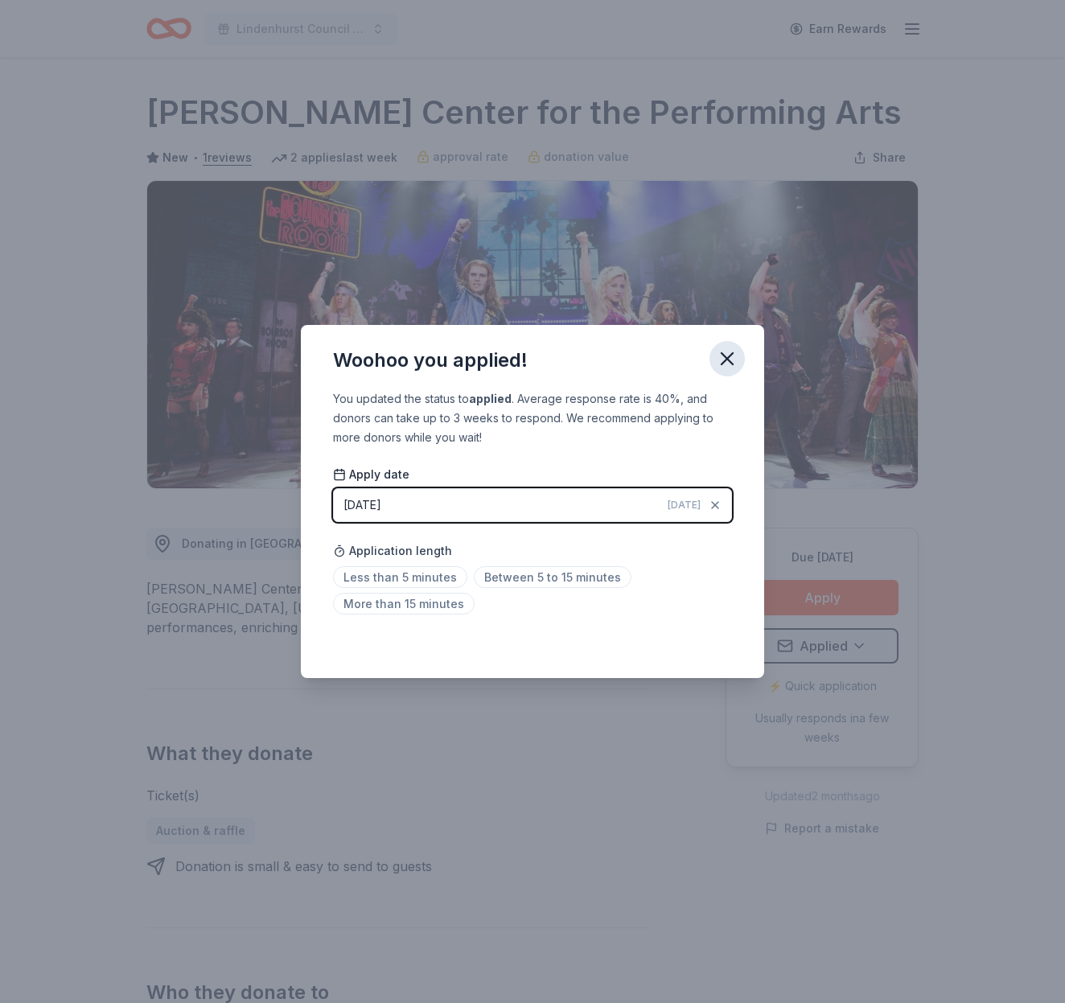
click at [727, 358] on icon "button" at bounding box center [727, 358] width 11 height 11
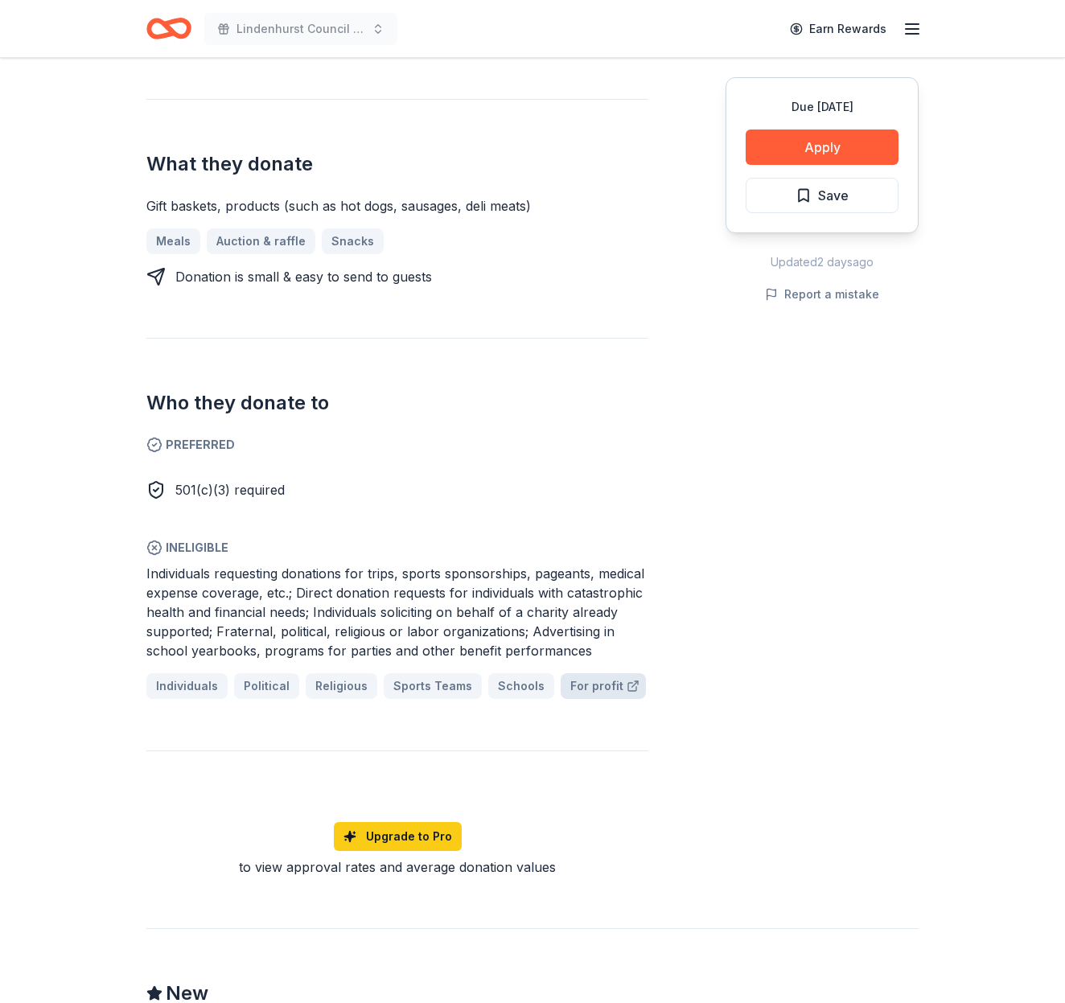
scroll to position [591, 0]
click at [806, 140] on button "Apply" at bounding box center [822, 147] width 153 height 35
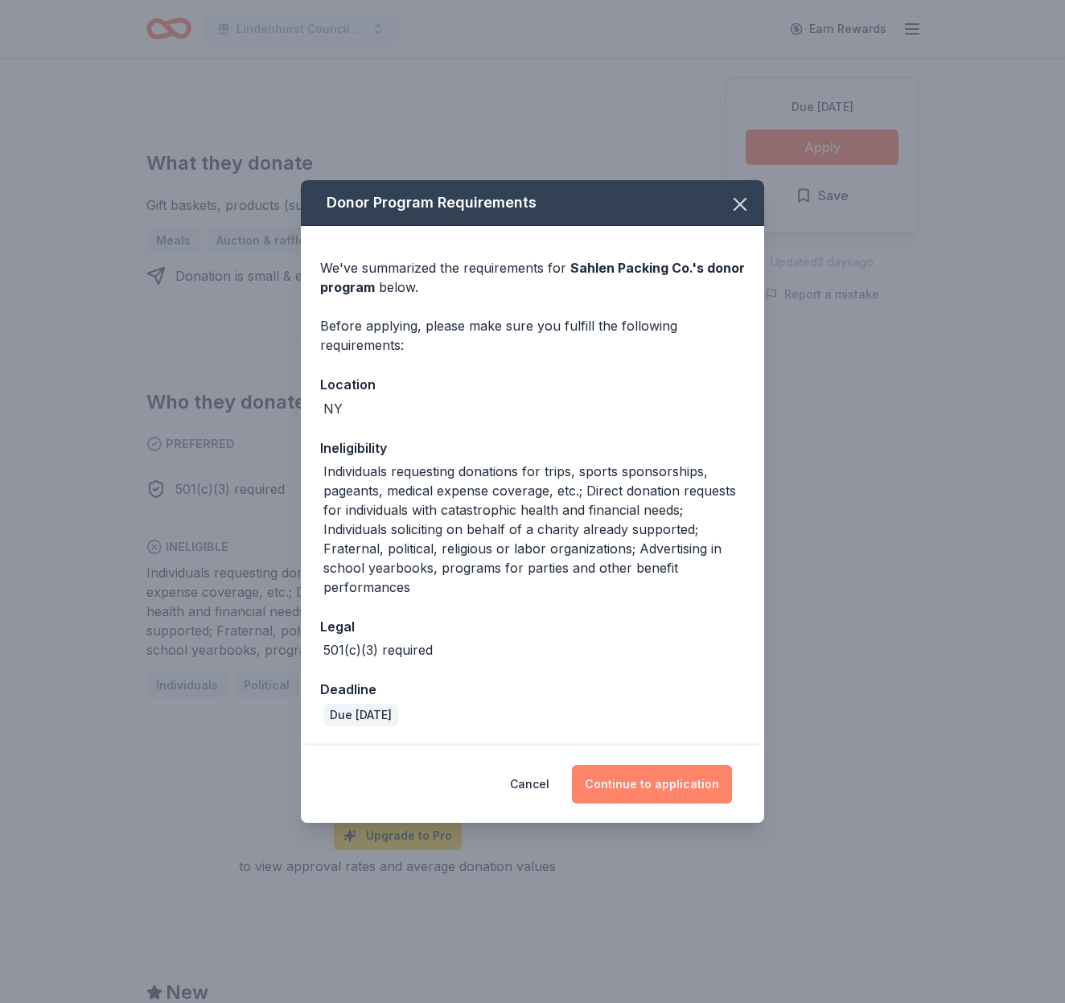
click at [672, 784] on button "Continue to application" at bounding box center [652, 784] width 160 height 39
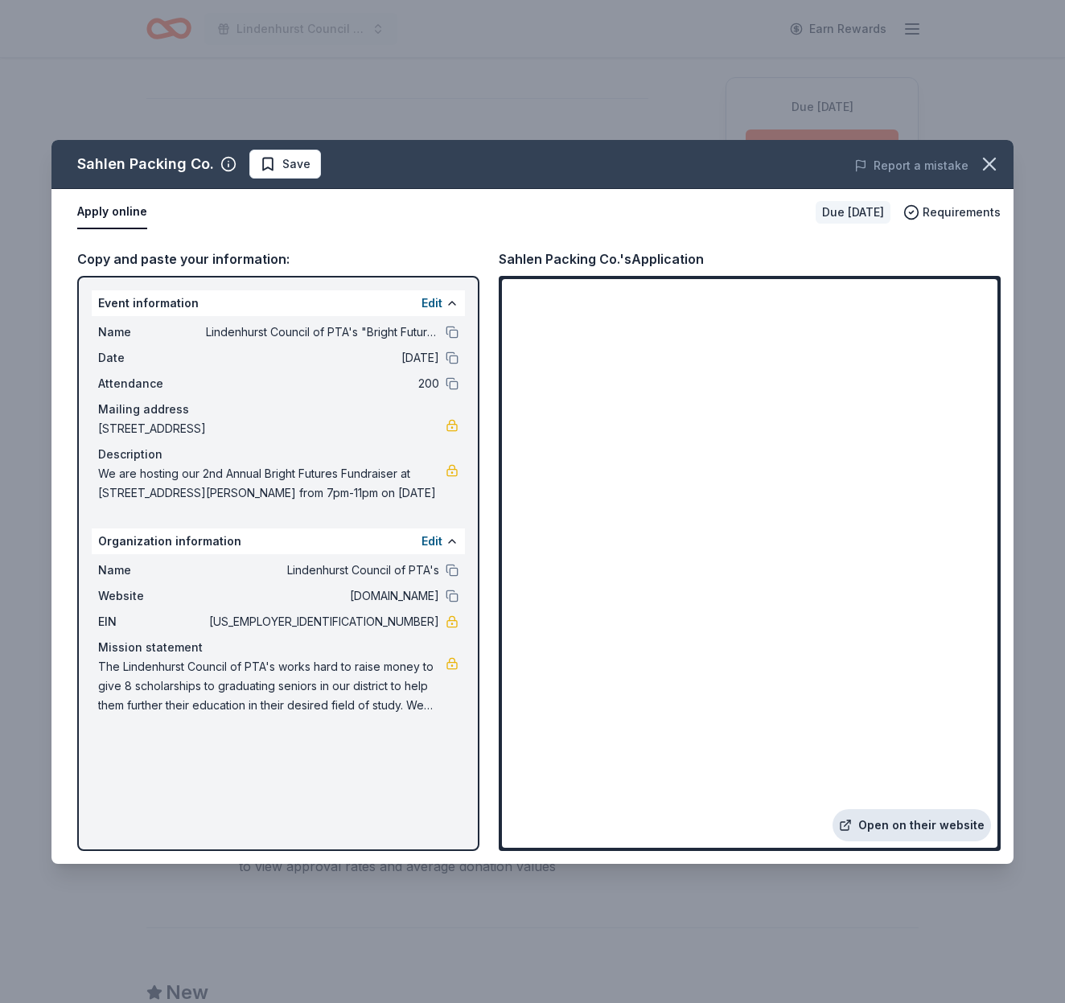
click at [916, 824] on link "Open on their website" at bounding box center [912, 825] width 158 height 32
click at [998, 166] on icon "button" at bounding box center [989, 164] width 23 height 23
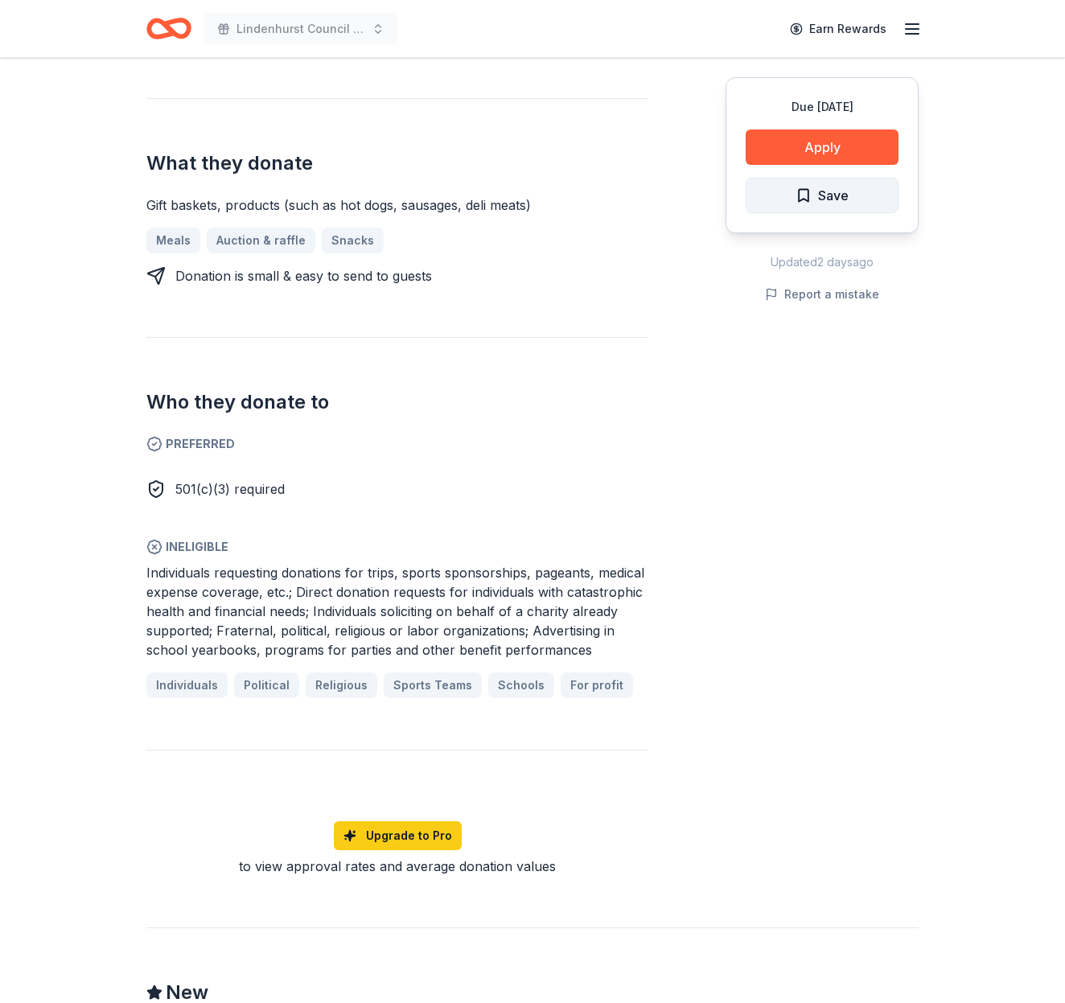
click at [836, 190] on span "Save" at bounding box center [833, 195] width 31 height 21
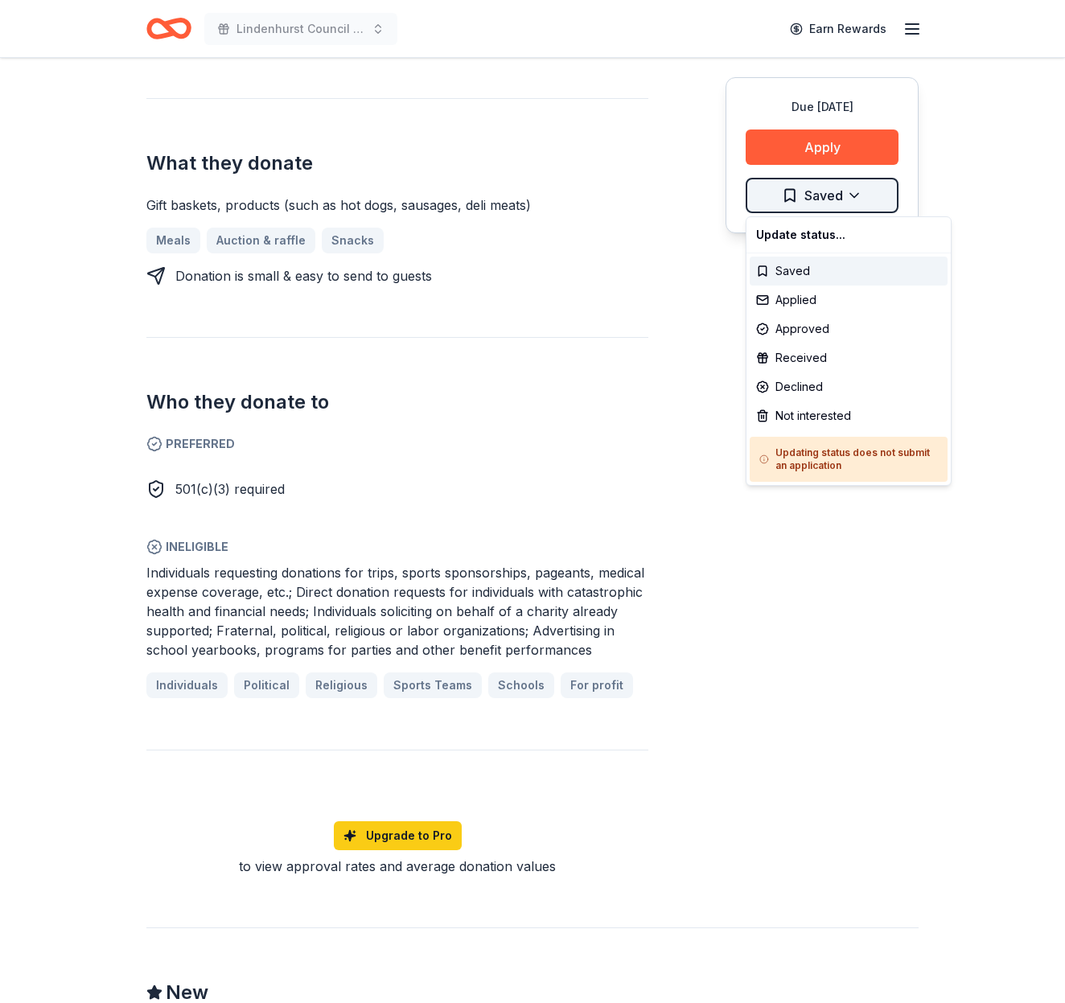
click at [805, 305] on div "Applied" at bounding box center [849, 300] width 198 height 29
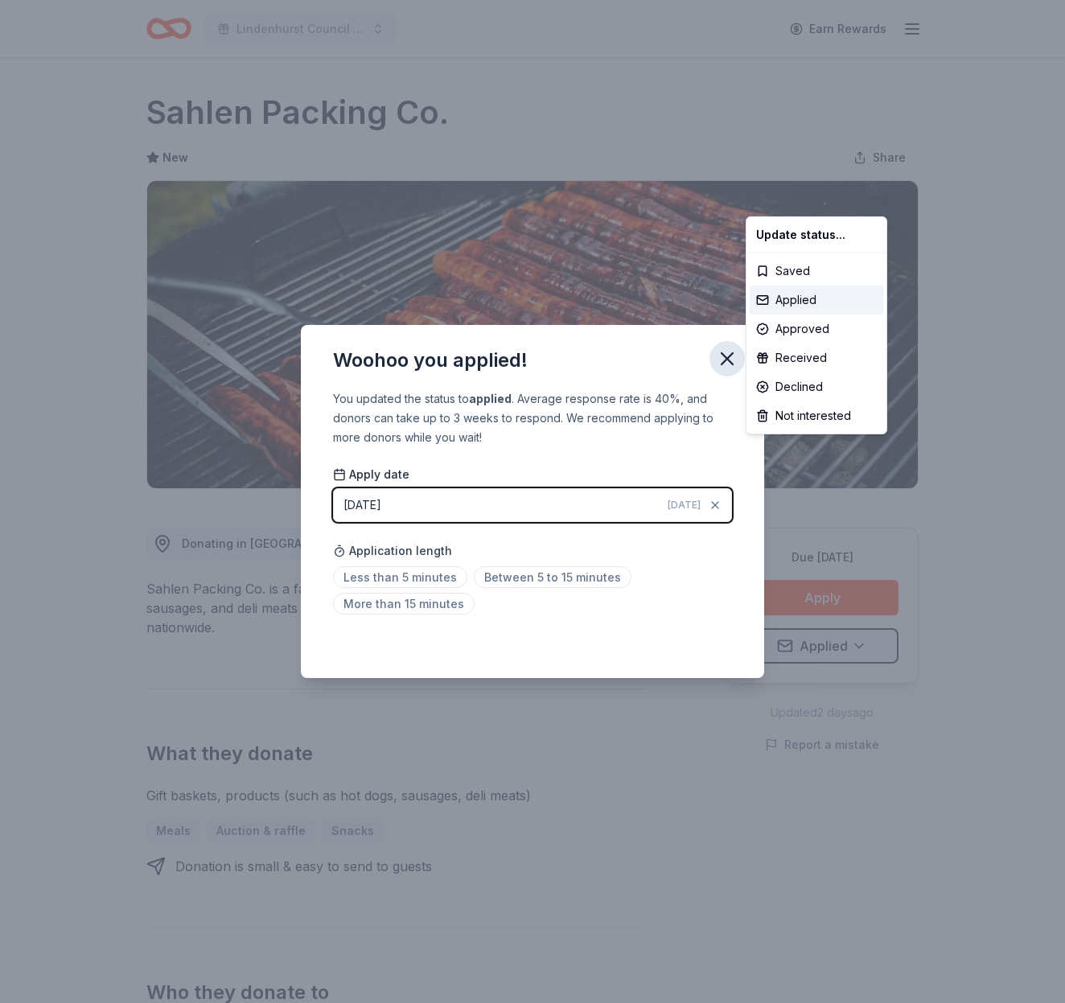
click at [726, 362] on html "Lindenhurst Council of PTA's "Bright Futures" Fundraiser Earn Rewards Due in 12…" at bounding box center [532, 501] width 1065 height 1003
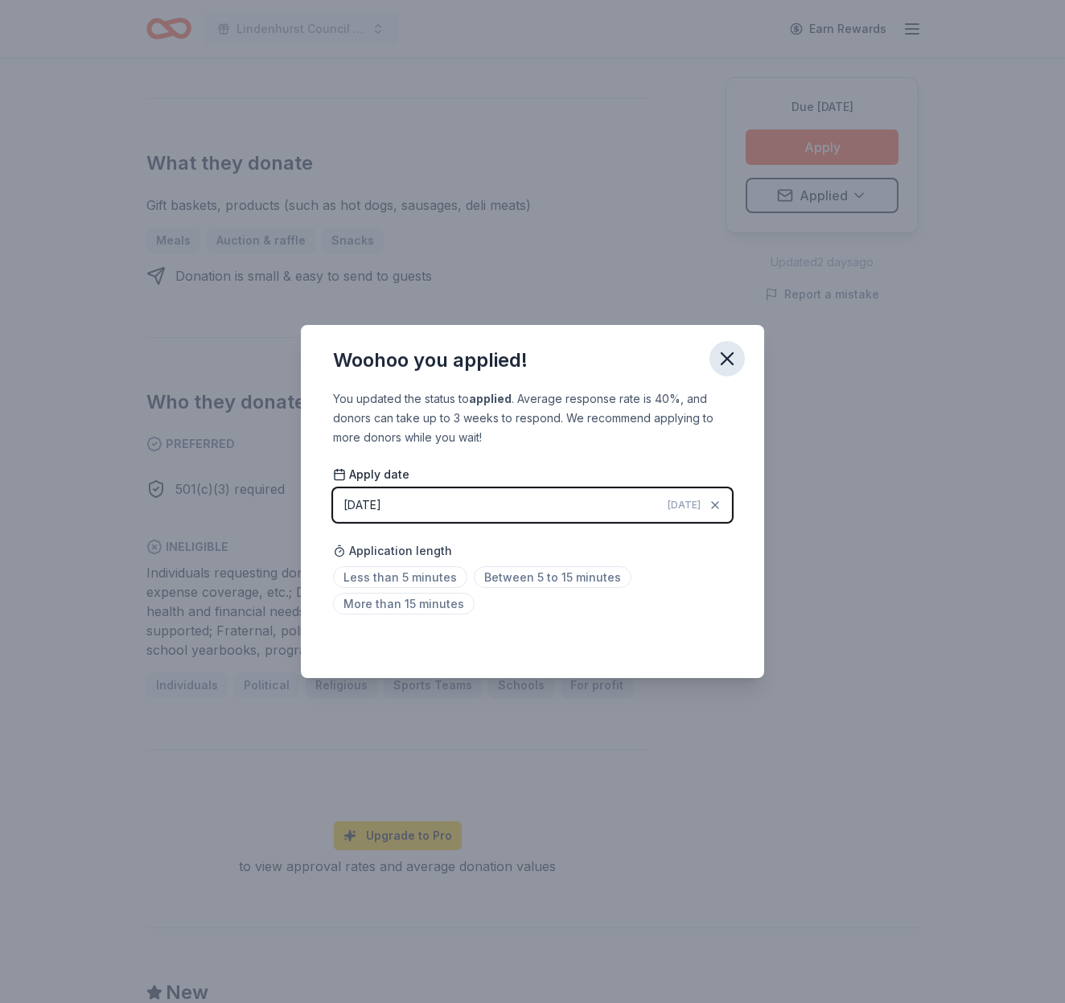
click at [726, 362] on icon "button" at bounding box center [727, 359] width 23 height 23
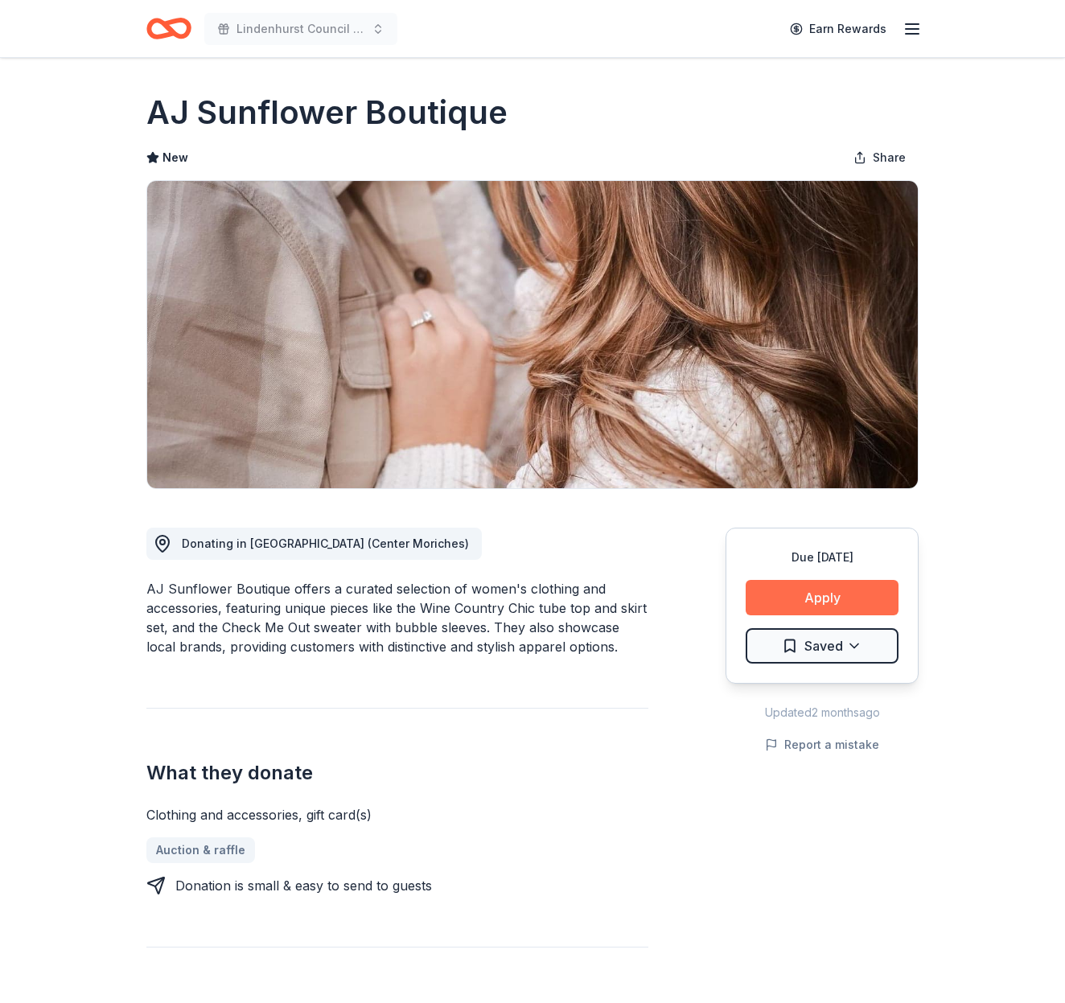
click at [816, 593] on button "Apply" at bounding box center [822, 597] width 153 height 35
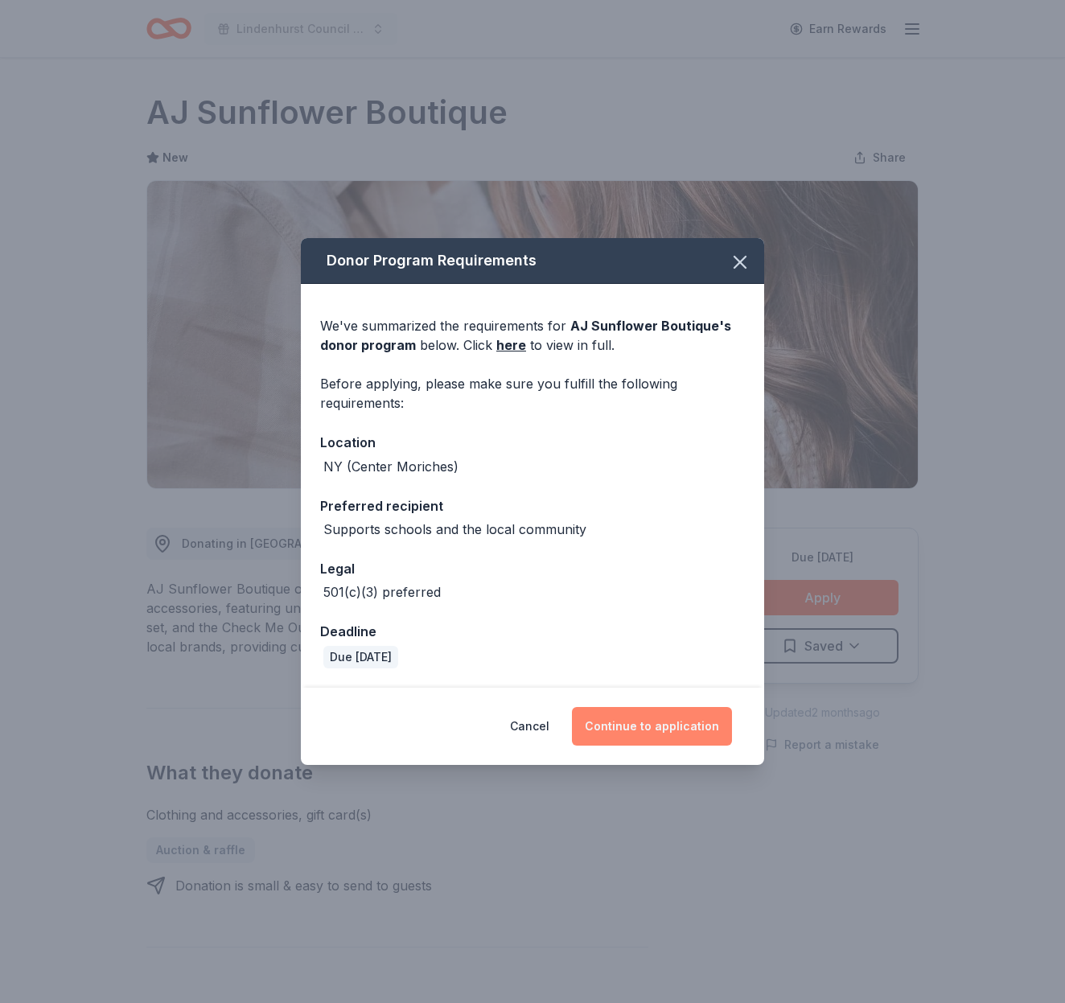
click at [660, 727] on button "Continue to application" at bounding box center [652, 726] width 160 height 39
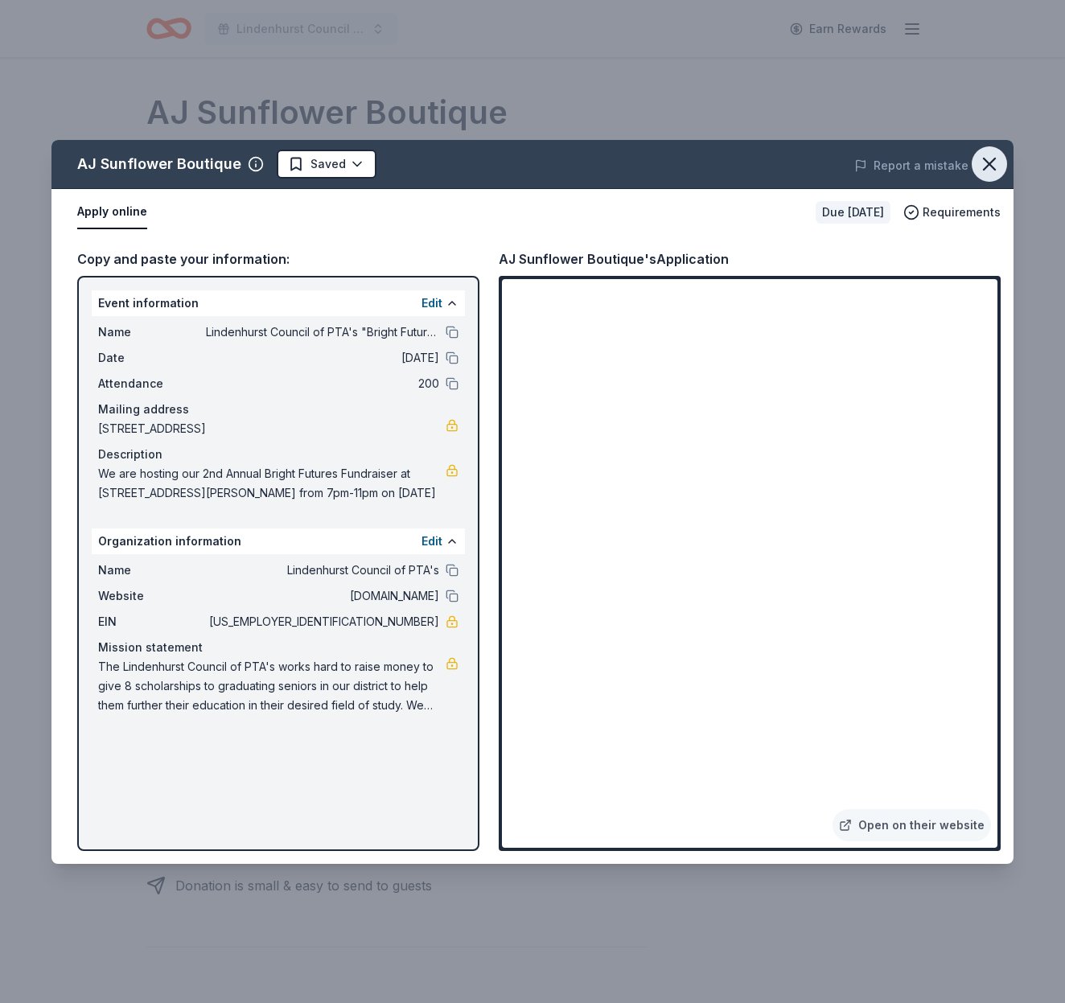
click at [988, 163] on icon "button" at bounding box center [989, 163] width 11 height 11
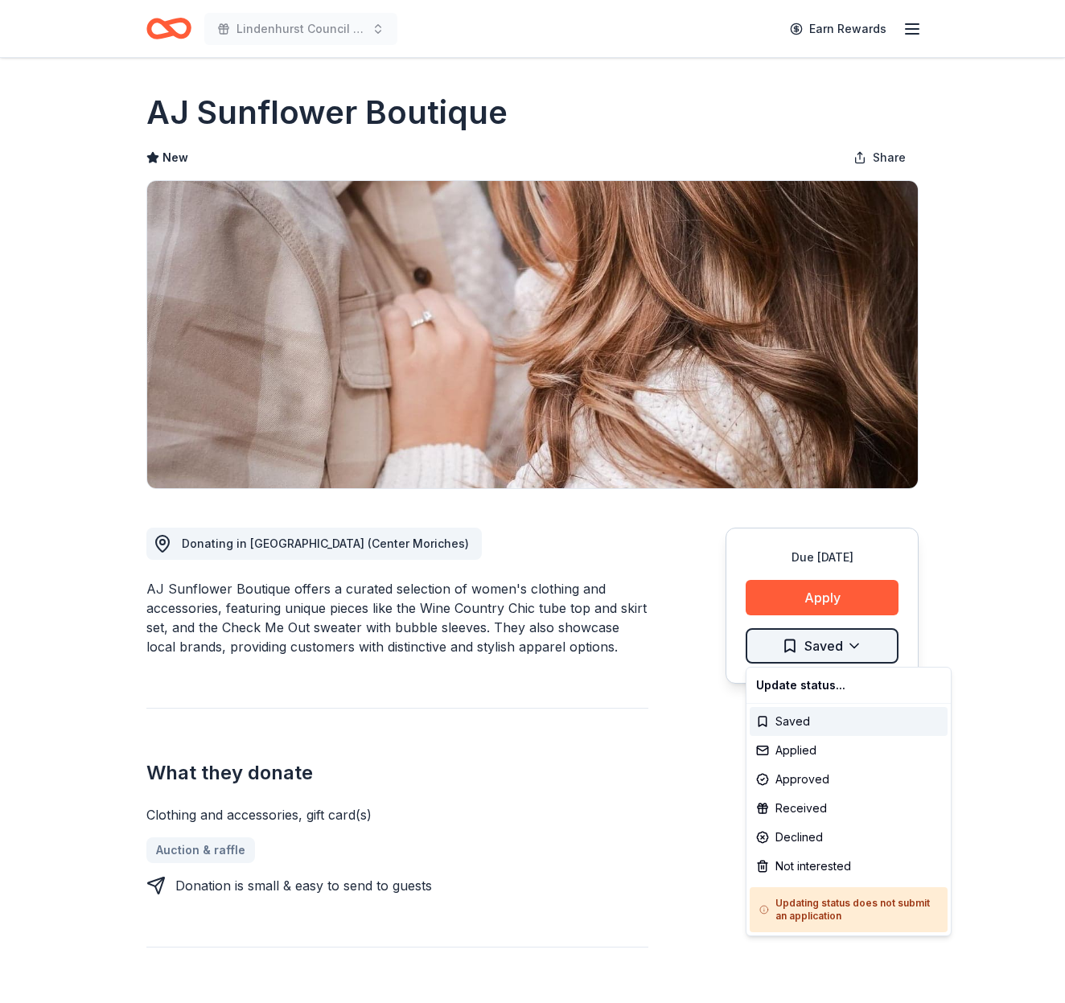
click at [844, 643] on html "Lindenhurst Council of PTA's "Bright Futures" Fundraiser Earn Rewards Due [DATE…" at bounding box center [532, 501] width 1065 height 1003
click at [809, 756] on div "Applied" at bounding box center [849, 750] width 198 height 29
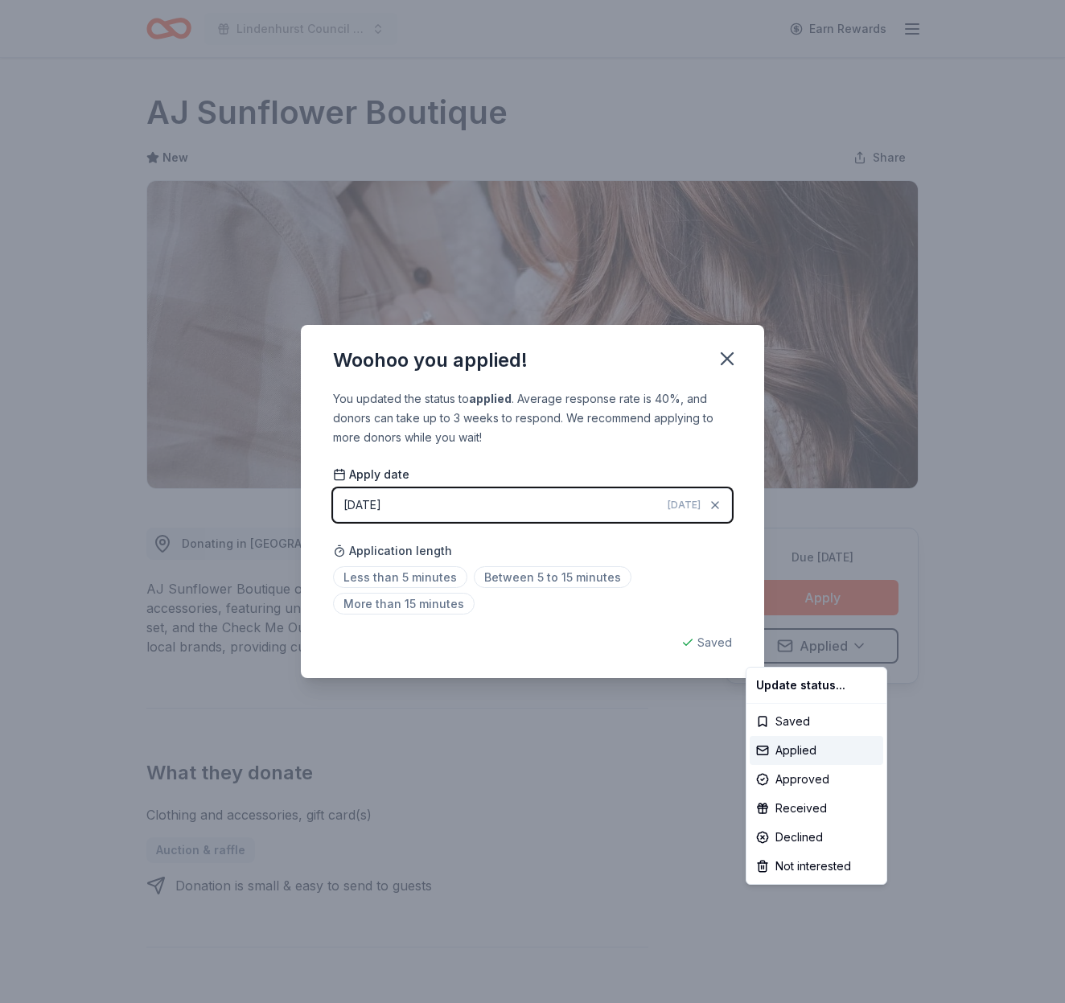
click at [722, 359] on html "Lindenhurst Council of PTA's "Bright Futures" Fundraiser Earn Rewards Due in 13…" at bounding box center [532, 501] width 1065 height 1003
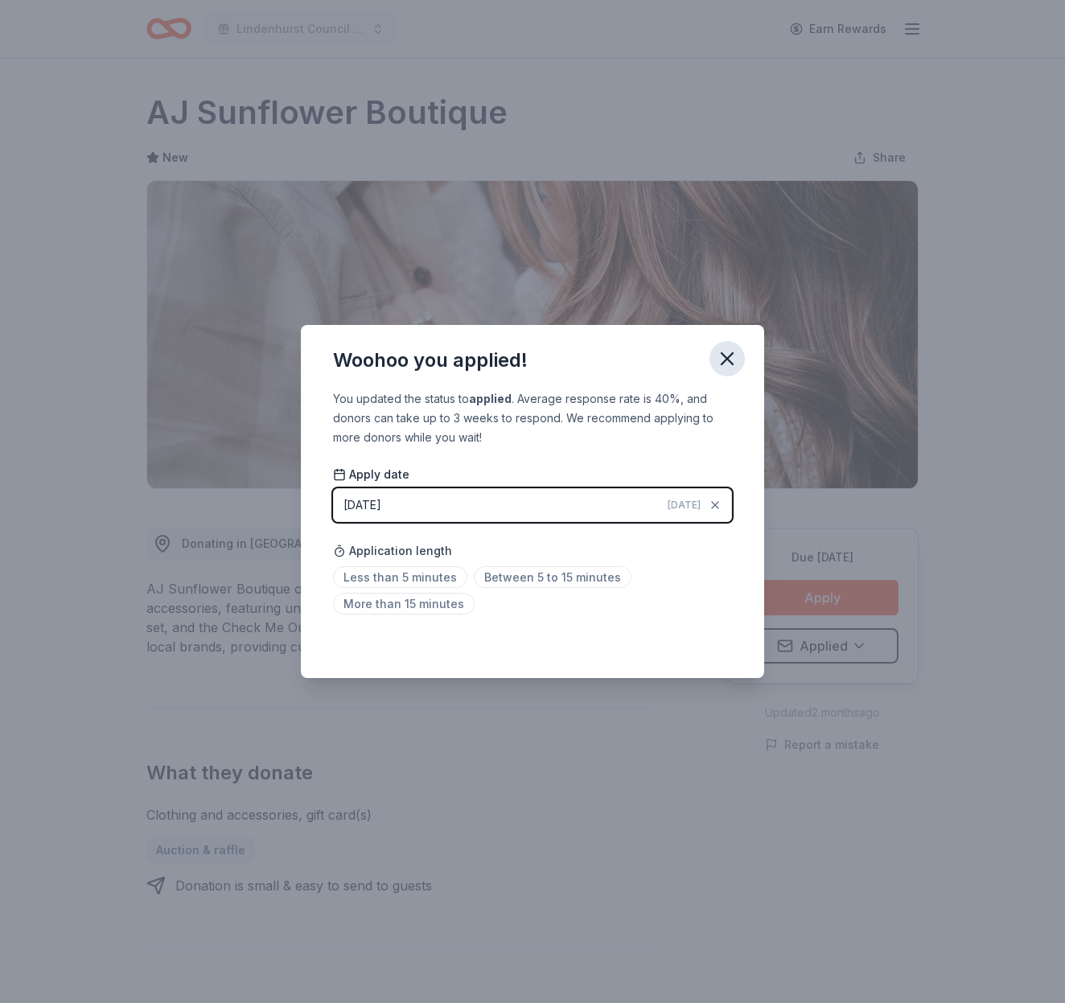
click at [722, 359] on icon "button" at bounding box center [727, 359] width 23 height 23
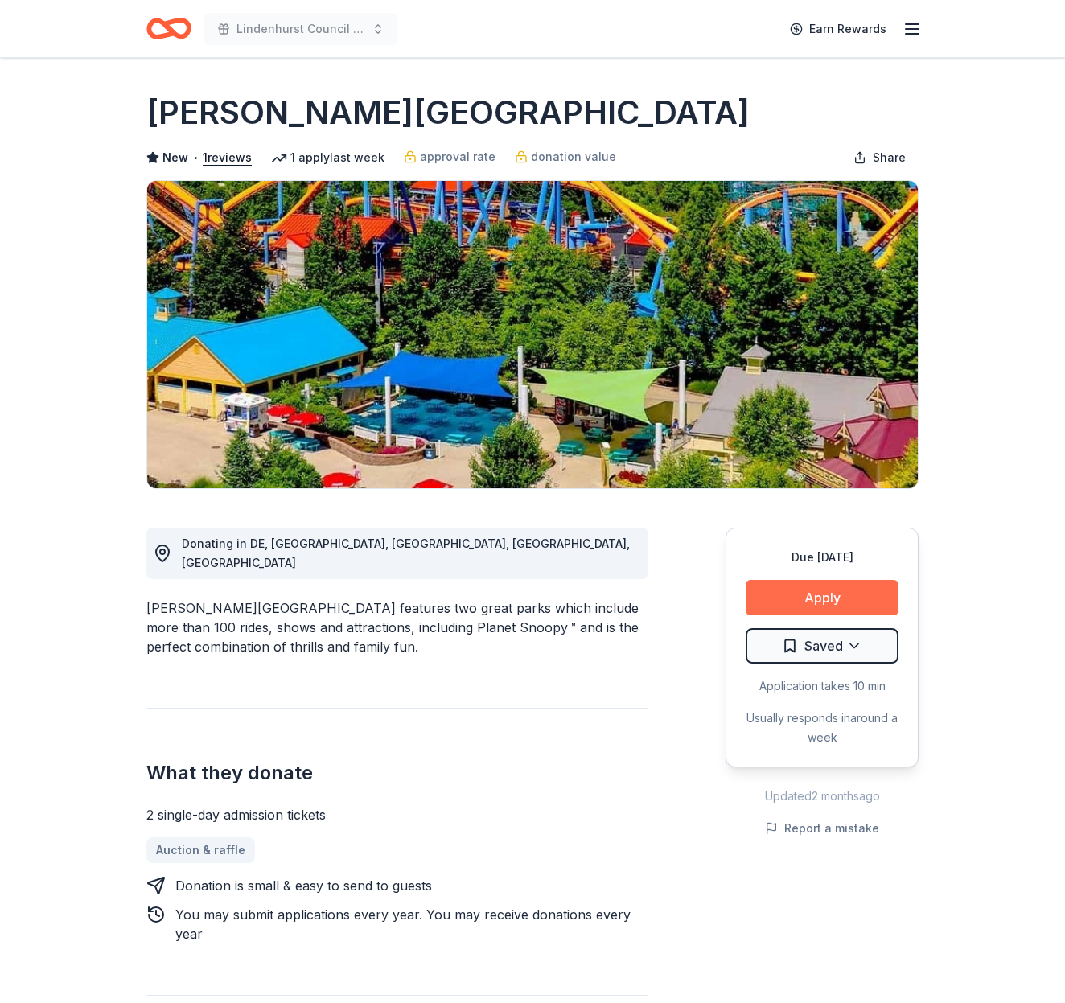
click at [816, 600] on button "Apply" at bounding box center [822, 597] width 153 height 35
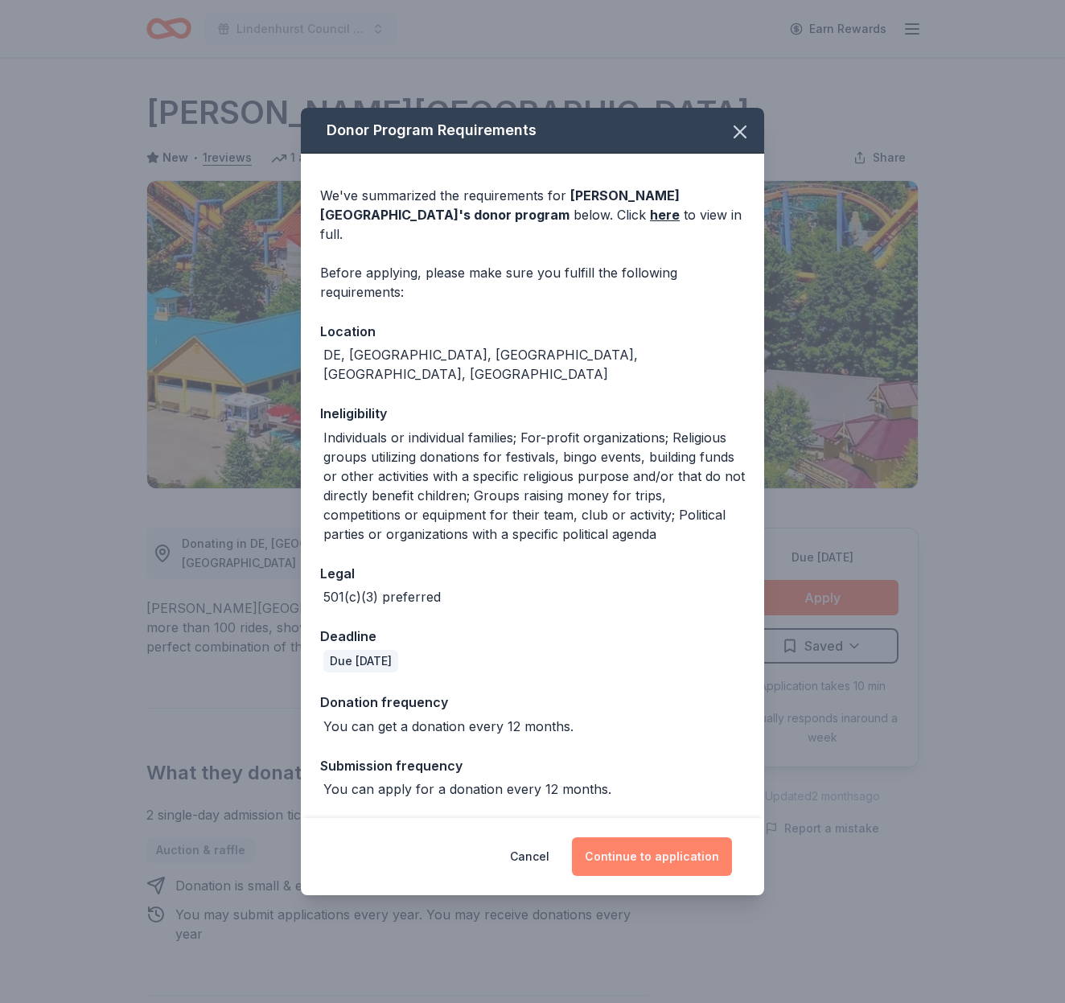
click at [643, 845] on button "Continue to application" at bounding box center [652, 857] width 160 height 39
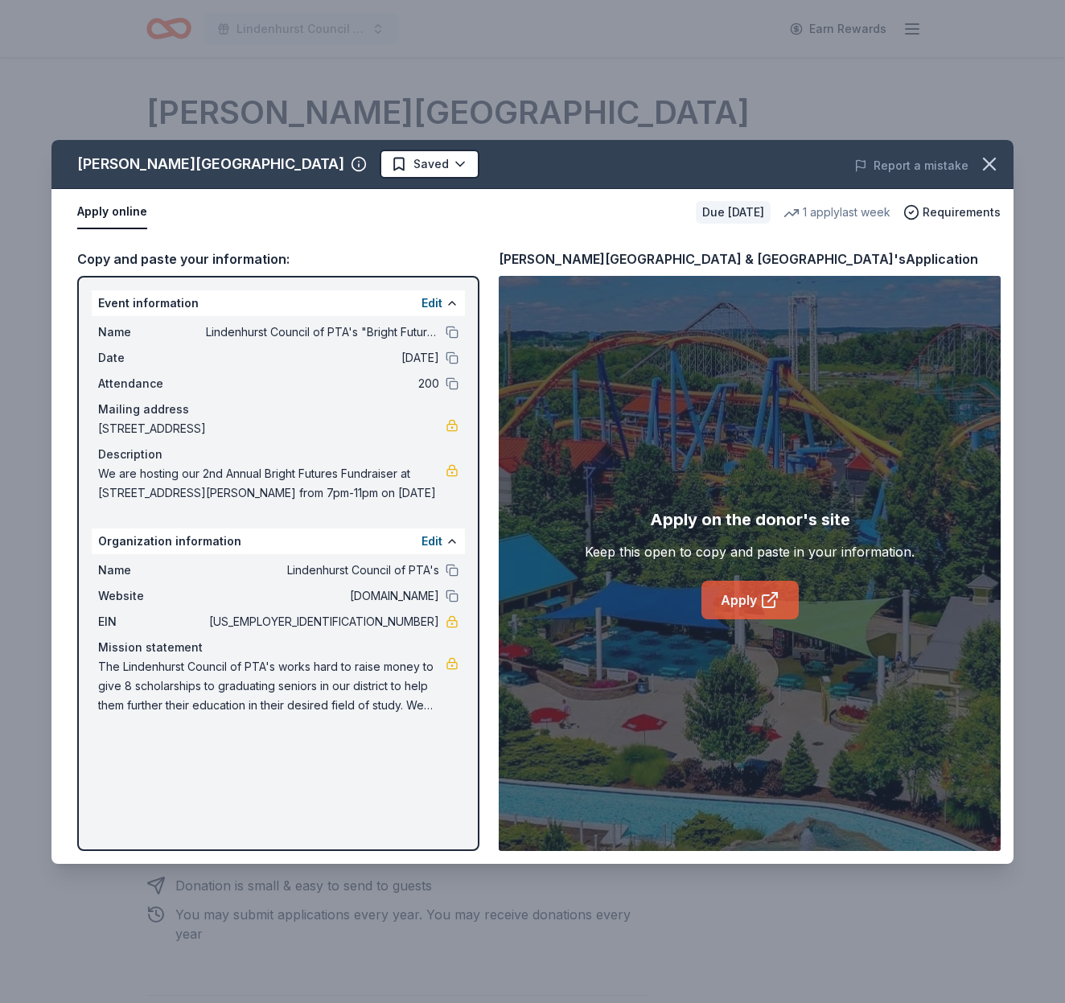
click at [759, 590] on link "Apply" at bounding box center [750, 600] width 97 height 39
click at [743, 600] on link "Apply" at bounding box center [750, 600] width 97 height 39
